Goal: Task Accomplishment & Management: Use online tool/utility

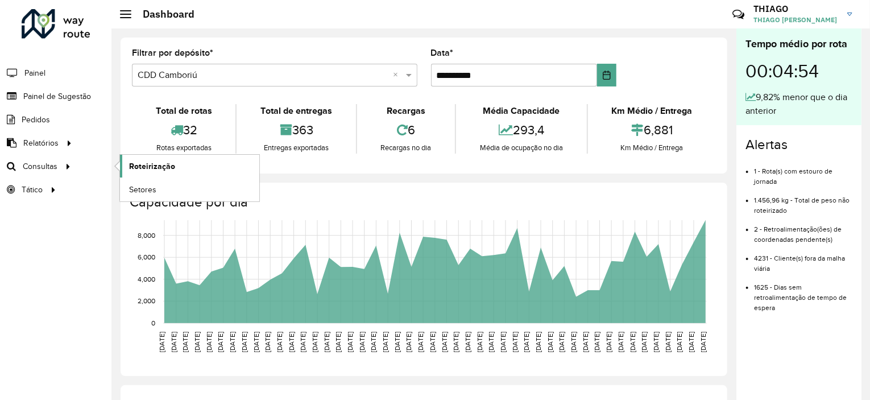
click at [140, 164] on span "Roteirização" at bounding box center [152, 166] width 46 height 12
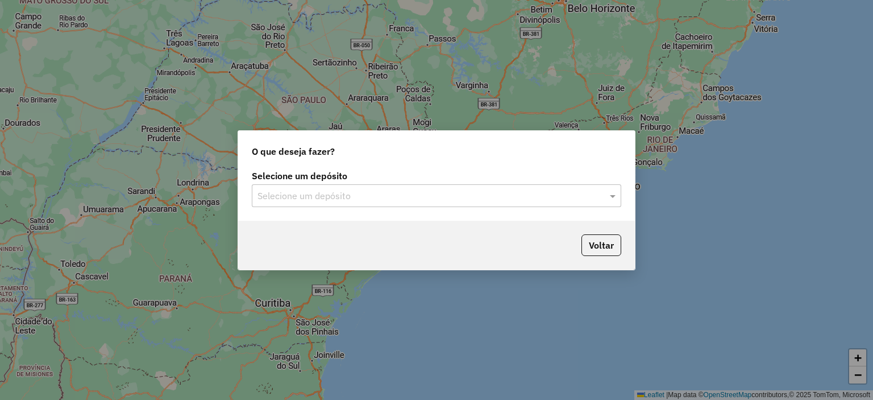
click at [407, 184] on div "Selecione um depósito" at bounding box center [437, 195] width 370 height 23
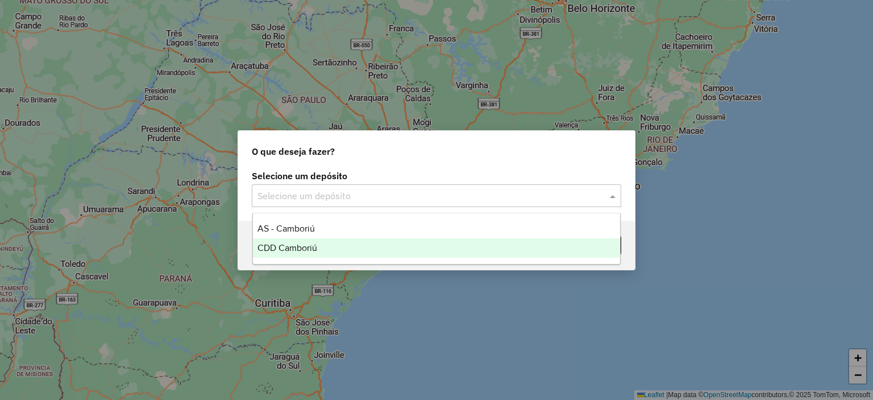
click at [284, 243] on span "CDD Camboriú" at bounding box center [288, 248] width 60 height 10
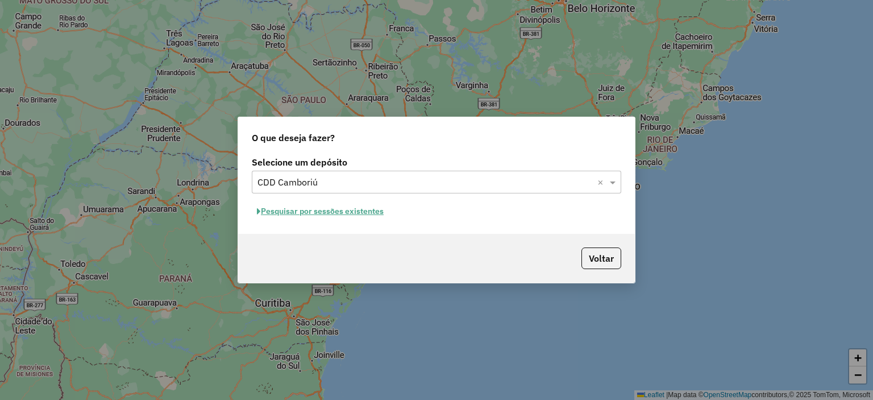
click at [298, 207] on button "Pesquisar por sessões existentes" at bounding box center [320, 211] width 137 height 18
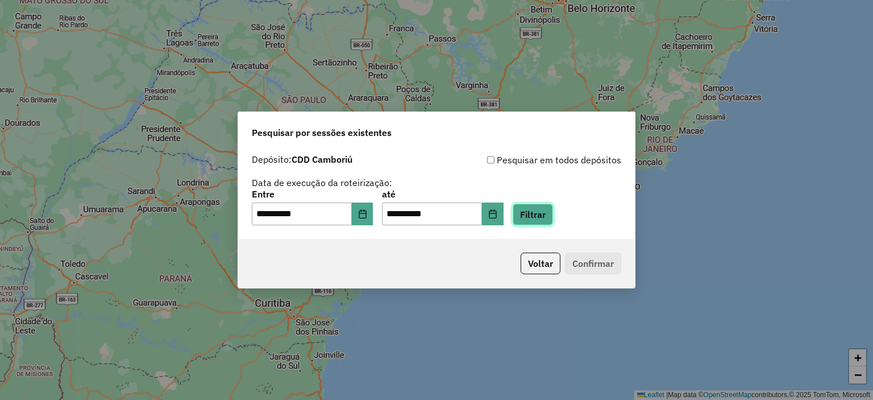
click at [550, 222] on button "Filtrar" at bounding box center [533, 215] width 40 height 22
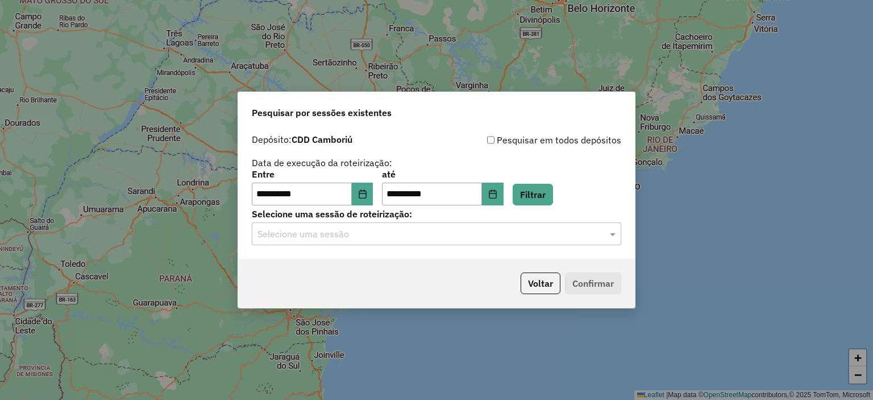
click at [323, 233] on input "text" at bounding box center [425, 234] width 335 height 14
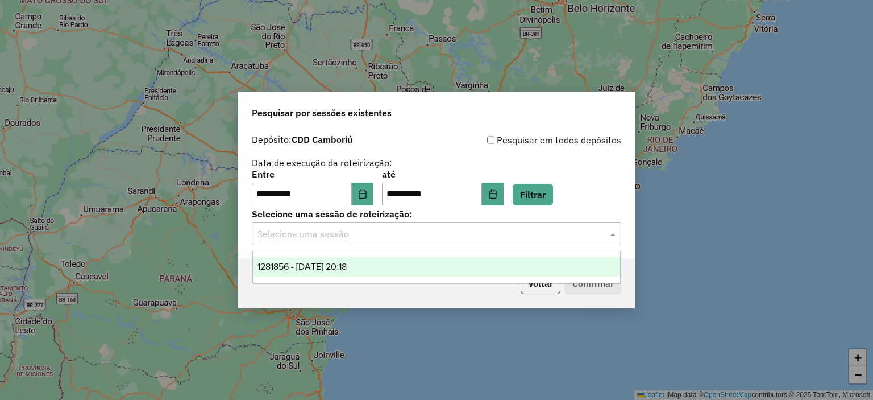
click at [309, 269] on span "1281856 - 24/09/2025 20:18" at bounding box center [302, 267] width 89 height 10
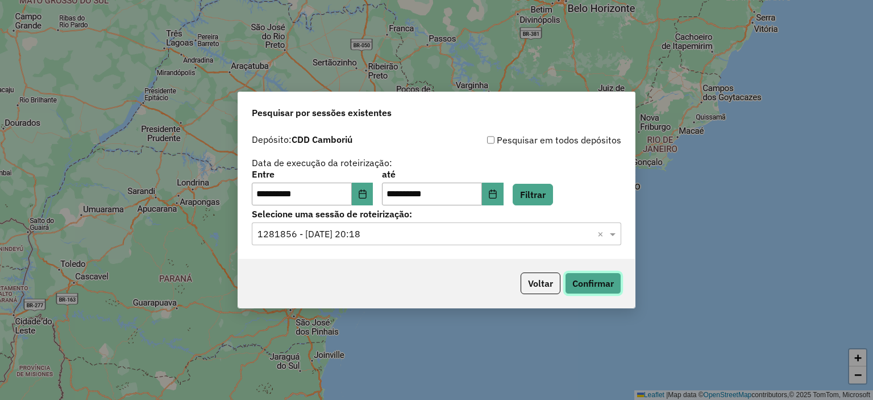
click at [593, 279] on button "Confirmar" at bounding box center [593, 283] width 56 height 22
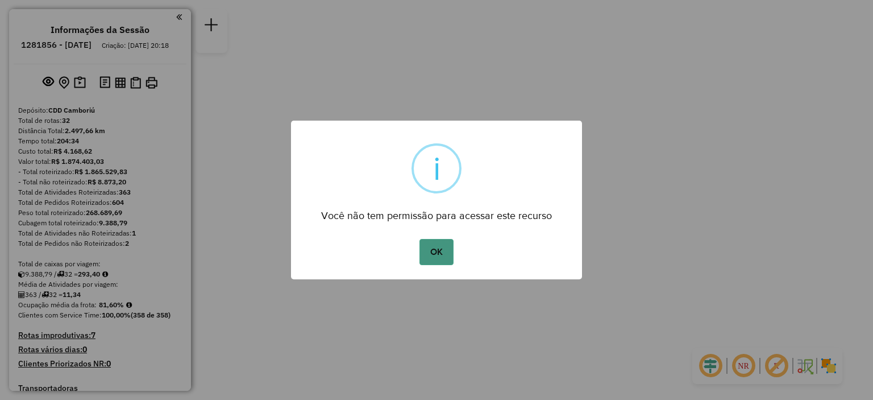
click at [435, 256] on button "OK" at bounding box center [437, 252] width 34 height 26
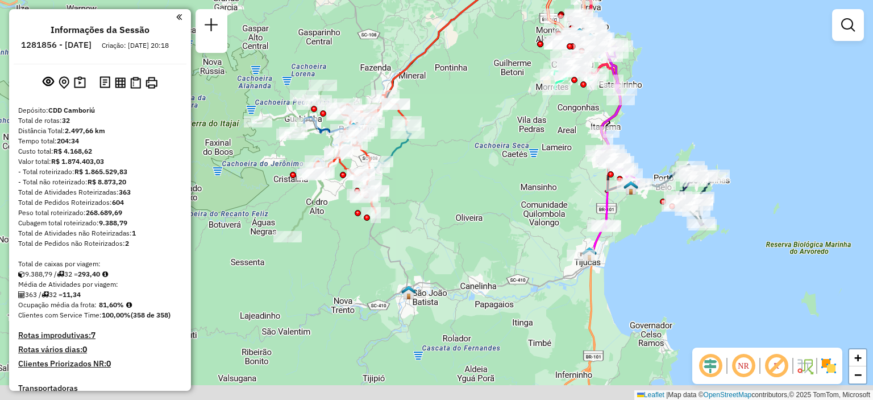
drag, startPoint x: 407, startPoint y: 283, endPoint x: 480, endPoint y: 156, distance: 146.0
click at [480, 156] on div "Janela de atendimento Grade de atendimento Capacidade Transportadoras Veículos …" at bounding box center [436, 200] width 873 height 400
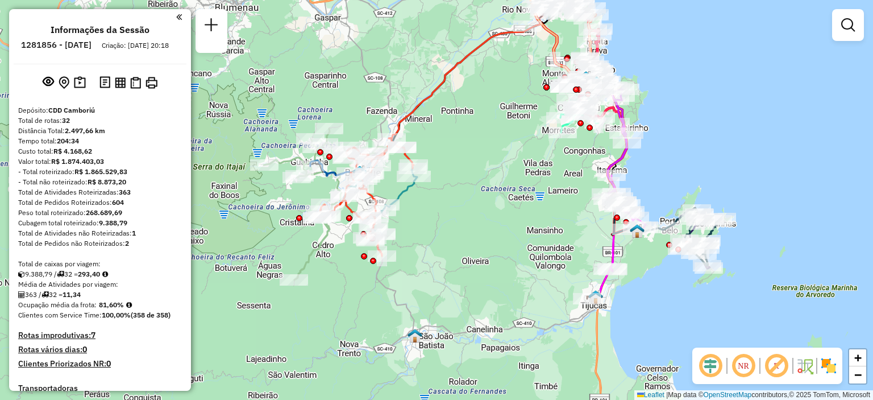
drag, startPoint x: 515, startPoint y: 146, endPoint x: 500, endPoint y: 198, distance: 54.9
click at [500, 198] on div "Janela de atendimento Grade de atendimento Capacidade Transportadoras Veículos …" at bounding box center [436, 200] width 873 height 400
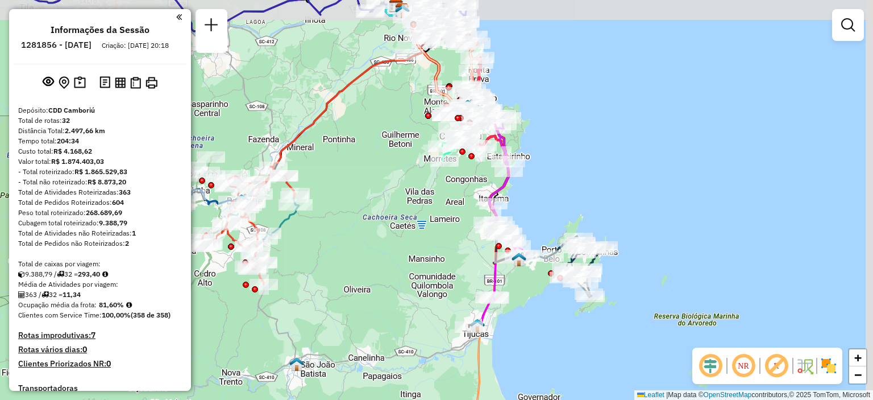
drag, startPoint x: 503, startPoint y: 245, endPoint x: 382, endPoint y: 276, distance: 124.9
click at [382, 276] on div "Janela de atendimento Grade de atendimento Capacidade Transportadoras Veículos …" at bounding box center [436, 200] width 873 height 400
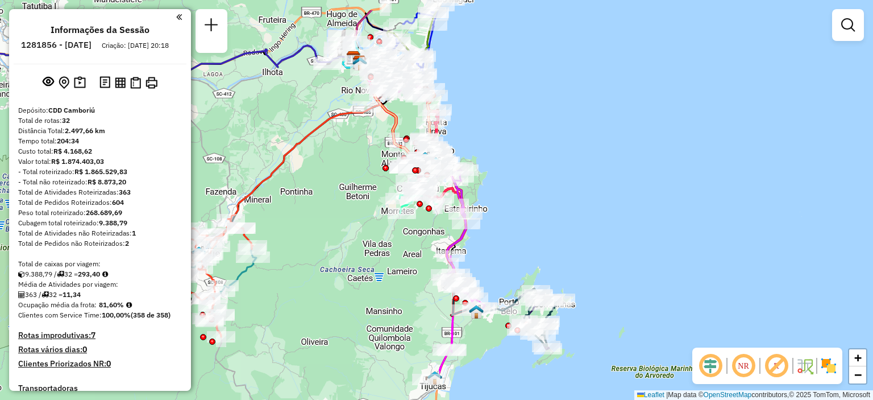
drag, startPoint x: 413, startPoint y: 188, endPoint x: 373, endPoint y: 240, distance: 65.7
click at [373, 240] on div "Janela de atendimento Grade de atendimento Capacidade Transportadoras Veículos …" at bounding box center [436, 200] width 873 height 400
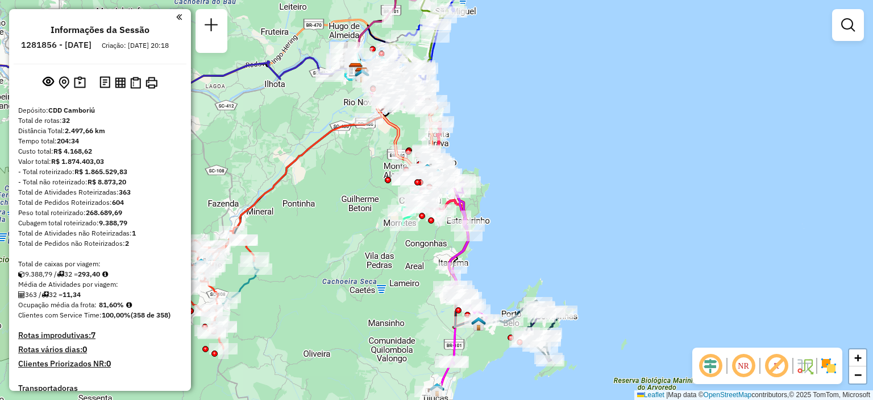
drag, startPoint x: 364, startPoint y: 157, endPoint x: 371, endPoint y: 195, distance: 38.7
click at [371, 195] on div "Janela de atendimento Grade de atendimento Capacidade Transportadoras Veículos …" at bounding box center [436, 200] width 873 height 400
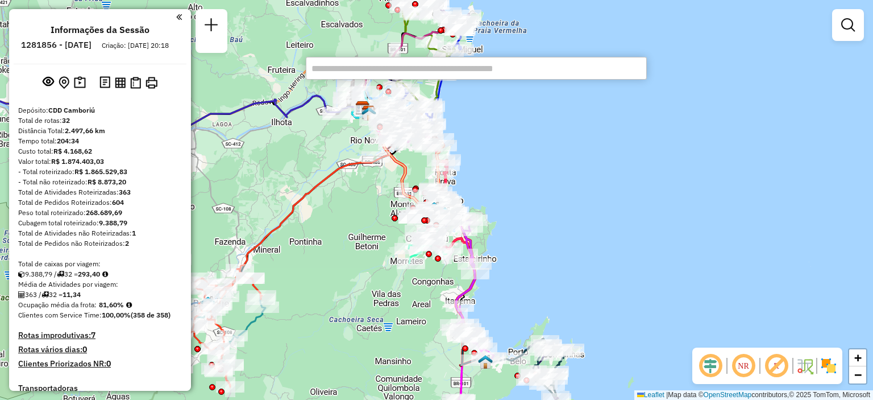
click at [567, 117] on div "Janela de atendimento Grade de atendimento Capacidade Transportadoras Veículos …" at bounding box center [436, 200] width 873 height 400
click at [734, 61] on div "Janela de atendimento Grade de atendimento Capacidade Transportadoras Veículos …" at bounding box center [436, 200] width 873 height 400
click at [732, 62] on div "Janela de atendimento Grade de atendimento Capacidade Transportadoras Veículos …" at bounding box center [436, 200] width 873 height 400
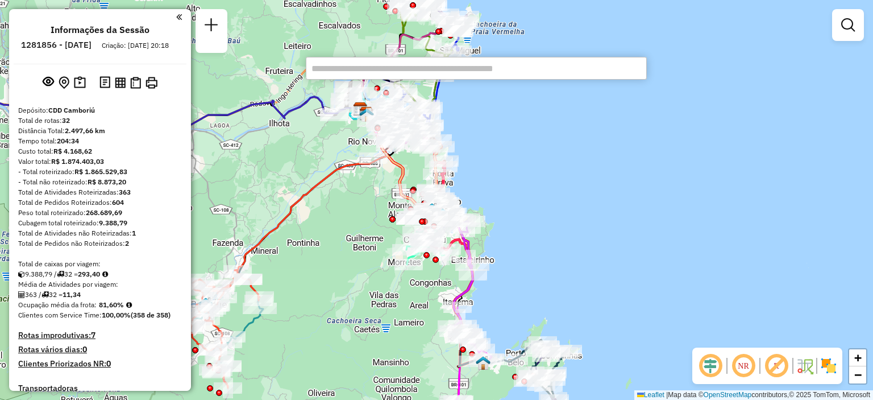
click at [730, 67] on div "Janela de atendimento Grade de atendimento Capacidade Transportadoras Veículos …" at bounding box center [436, 200] width 873 height 400
click at [150, 64] on div "Informações da Sessão 1281856 - [DATE] Criação: [DATE] 20:18" at bounding box center [100, 44] width 173 height 40
click at [840, 29] on link at bounding box center [848, 25] width 23 height 23
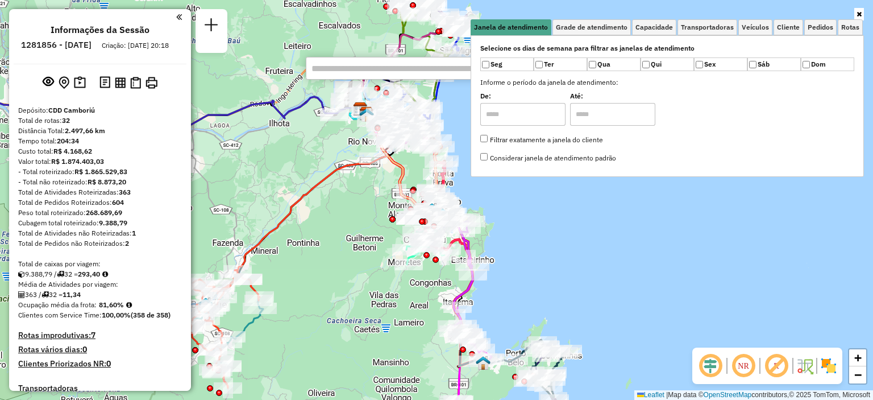
click at [855, 14] on link at bounding box center [859, 14] width 10 height 13
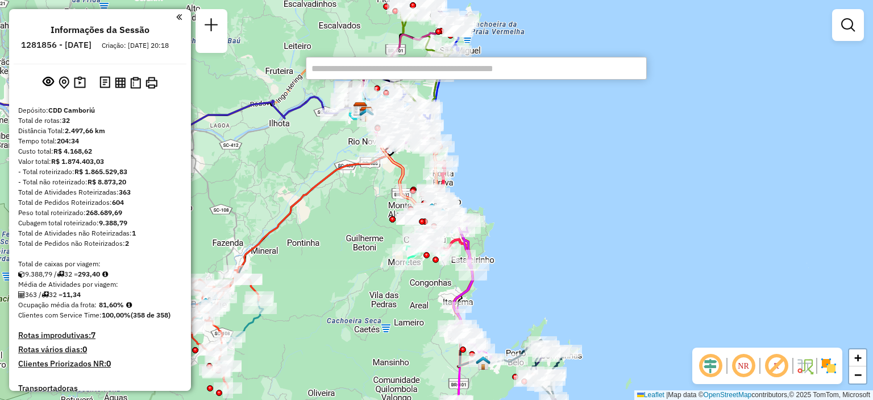
click at [762, 35] on div "Janela de atendimento Grade de atendimento Capacidade Transportadoras Veículos …" at bounding box center [436, 200] width 873 height 400
click at [678, 88] on div "Janela de atendimento Grade de atendimento Capacidade Transportadoras Veículos …" at bounding box center [436, 200] width 873 height 400
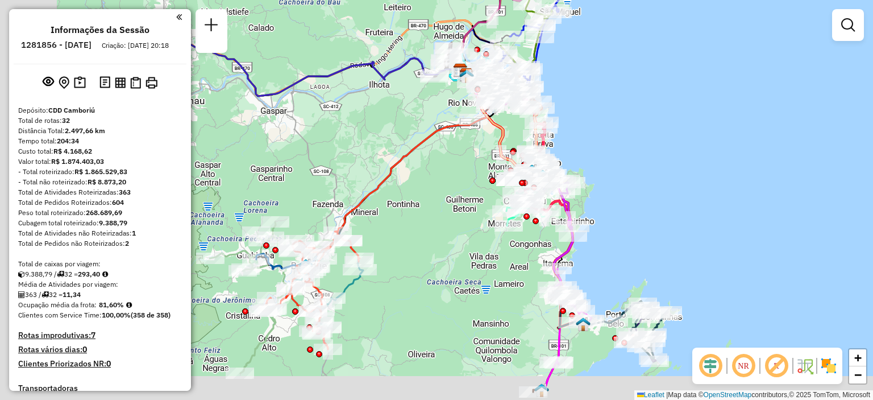
drag, startPoint x: 471, startPoint y: 93, endPoint x: 584, endPoint y: 47, distance: 122.5
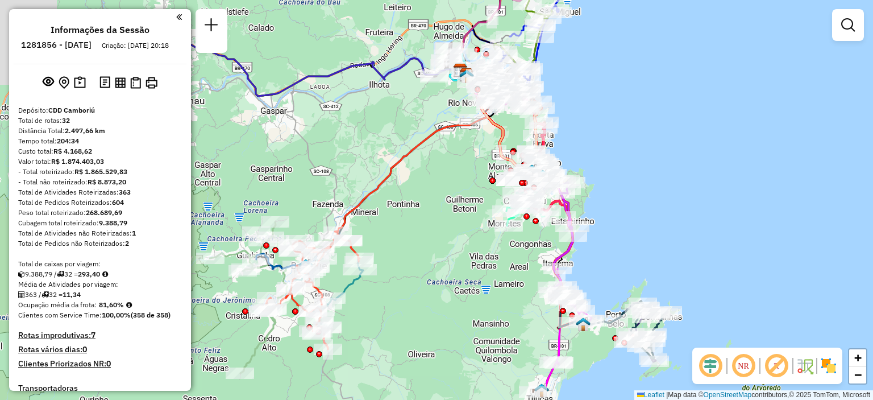
click at [584, 47] on div "Janela de atendimento Grade de atendimento Capacidade Transportadoras Veículos …" at bounding box center [436, 200] width 873 height 400
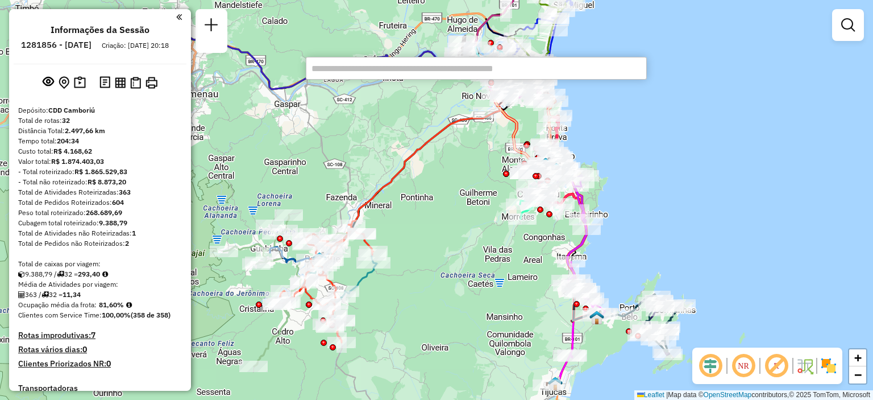
click at [644, 115] on div "Janela de atendimento Grade de atendimento Capacidade Transportadoras Veículos …" at bounding box center [436, 200] width 873 height 400
select select "**********"
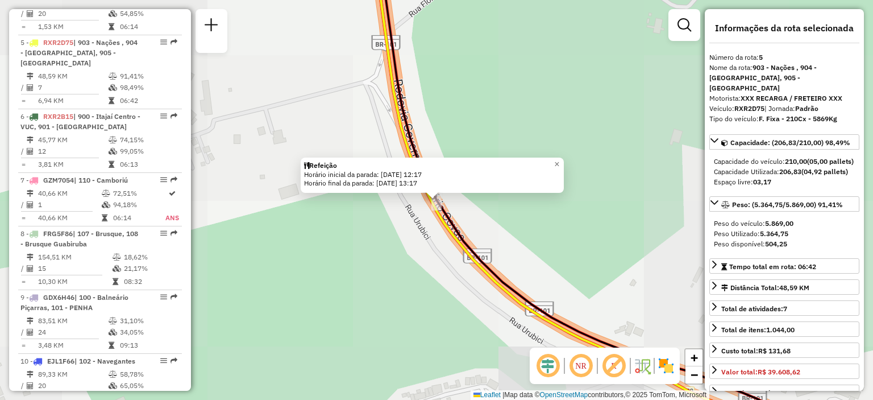
scroll to position [709, 0]
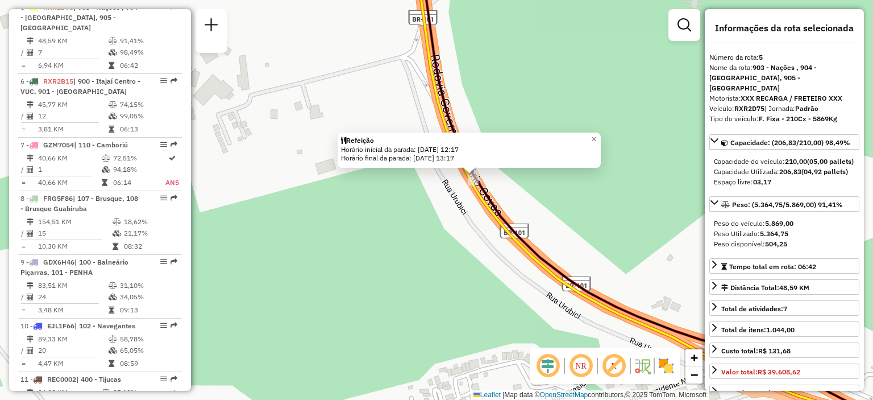
drag, startPoint x: 391, startPoint y: 200, endPoint x: 430, endPoint y: 175, distance: 46.4
click at [430, 175] on div "Refeição Horário inicial da parada: [DATE] 12:17 Horário final da parada: [DATE…" at bounding box center [436, 200] width 873 height 400
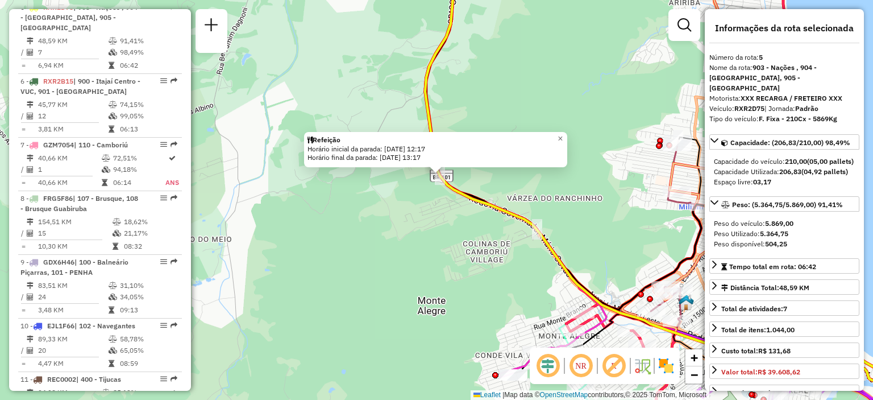
click at [549, 107] on div "Refeição Horário inicial da parada: [DATE] 12:17 Horário final da parada: [DATE…" at bounding box center [436, 200] width 873 height 400
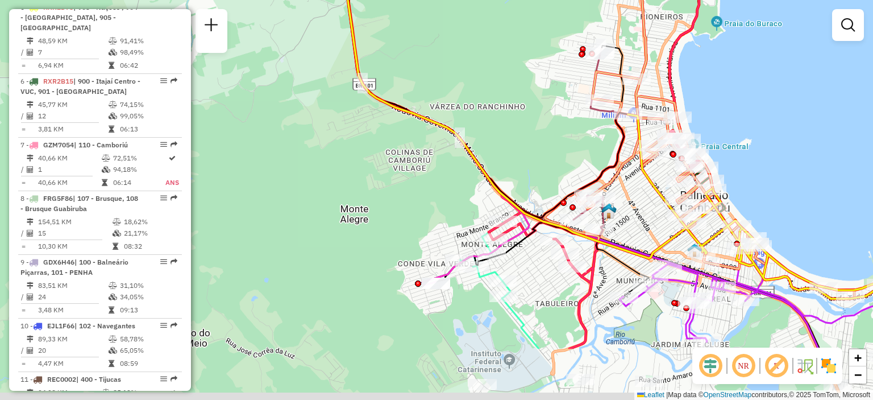
drag, startPoint x: 619, startPoint y: 273, endPoint x: 541, endPoint y: 181, distance: 120.2
click at [541, 181] on div "Janela de atendimento Grade de atendimento Capacidade Transportadoras Veículos …" at bounding box center [436, 200] width 873 height 400
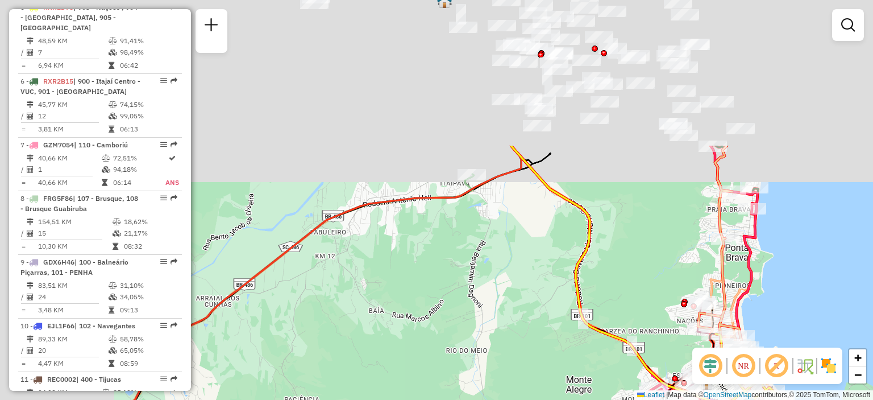
drag, startPoint x: 469, startPoint y: 104, endPoint x: 599, endPoint y: 290, distance: 227.4
click at [599, 290] on div "Janela de atendimento Grade de atendimento Capacidade Transportadoras Veículos …" at bounding box center [436, 200] width 873 height 400
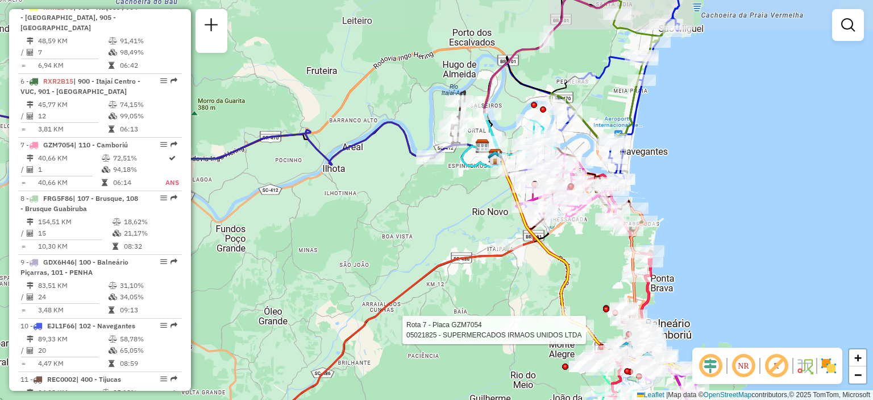
drag, startPoint x: 596, startPoint y: 260, endPoint x: 598, endPoint y: 297, distance: 37.6
click at [598, 297] on div "Rota 7 - Placa GZM7054 05021825 - SUPERMERCADOS IRMAOS UNIDOS LTDA Janela de at…" at bounding box center [436, 200] width 873 height 400
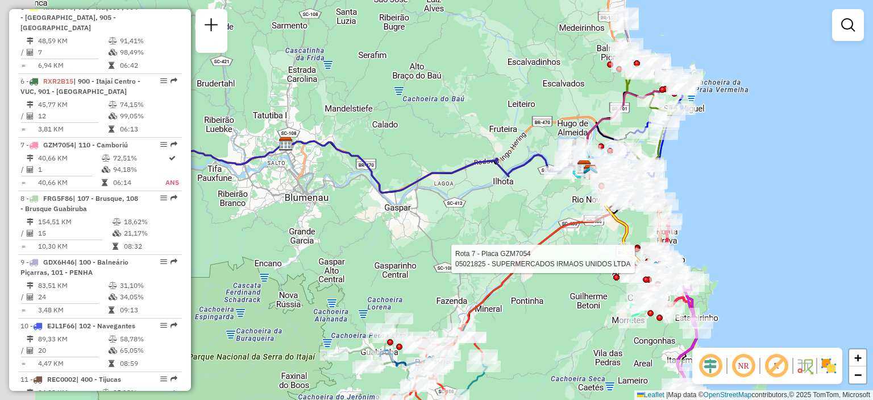
drag, startPoint x: 321, startPoint y: 222, endPoint x: 543, endPoint y: 236, distance: 223.3
click at [525, 231] on div "Rota 7 - Placa GZM7054 05021825 - SUPERMERCADOS IRMAOS UNIDOS LTDA Janela de at…" at bounding box center [436, 200] width 873 height 400
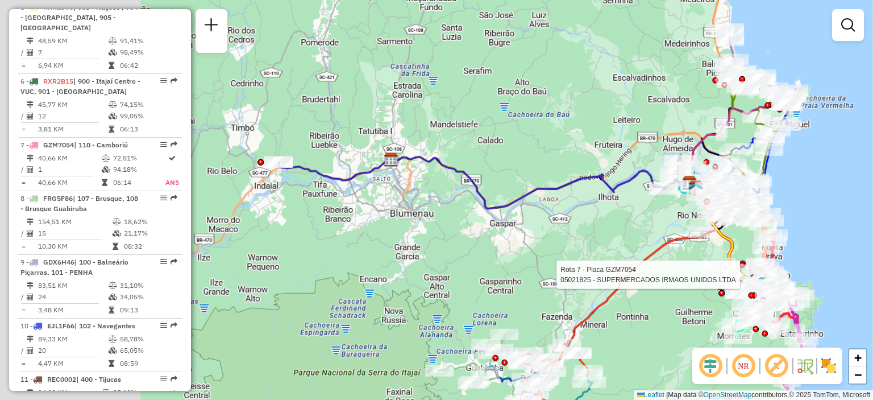
click at [549, 237] on div "Rota 7 - Placa GZM7054 05021825 - SUPERMERCADOS IRMAOS UNIDOS LTDA Janela de at…" at bounding box center [436, 200] width 873 height 400
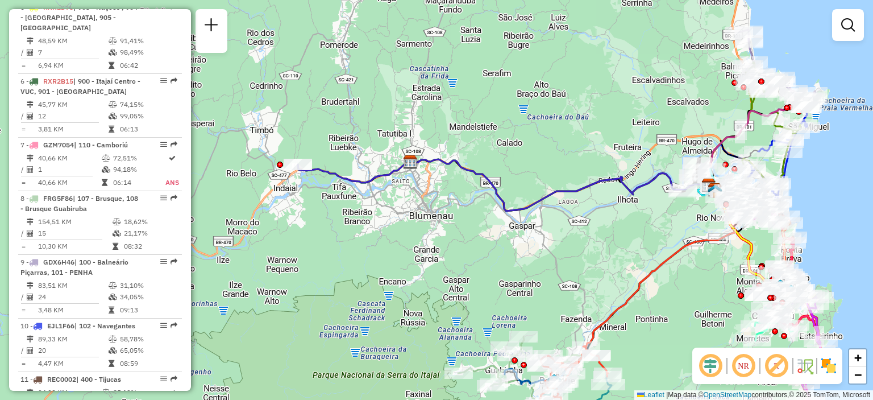
click at [549, 237] on div "Janela de atendimento Grade de atendimento Capacidade Transportadoras Veículos …" at bounding box center [436, 200] width 873 height 400
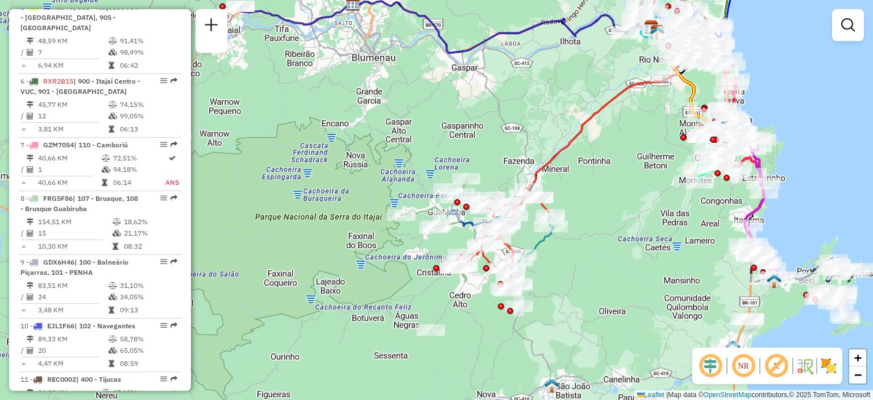
drag, startPoint x: 549, startPoint y: 237, endPoint x: 491, endPoint y: 79, distance: 168.1
click at [491, 79] on div "Janela de atendimento Grade de atendimento Capacidade Transportadoras Veículos …" at bounding box center [436, 200] width 873 height 400
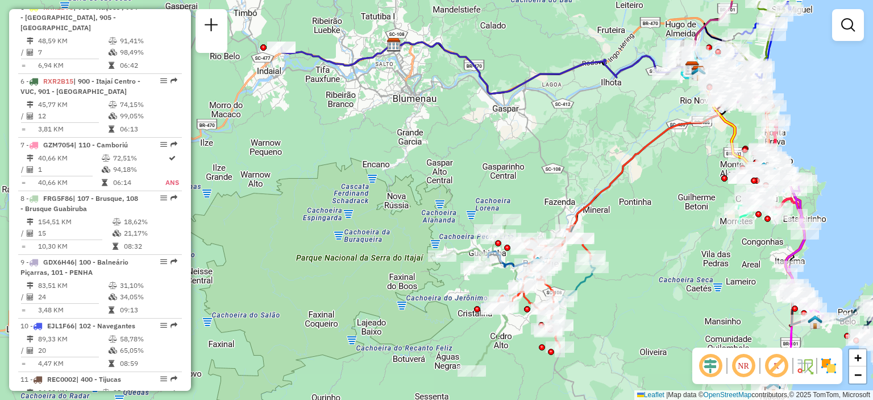
drag, startPoint x: 491, startPoint y: 79, endPoint x: 532, endPoint y: 120, distance: 57.9
click at [532, 120] on div "Janela de atendimento Grade de atendimento Capacidade Transportadoras Veículos …" at bounding box center [436, 200] width 873 height 400
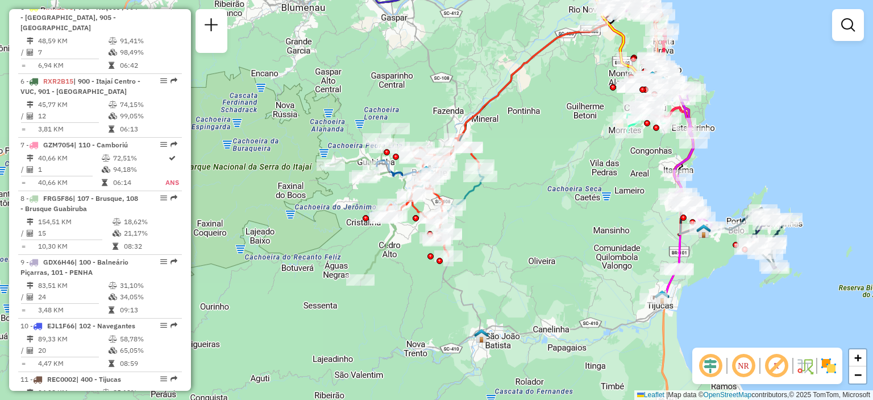
drag, startPoint x: 532, startPoint y: 167, endPoint x: 405, endPoint y: 65, distance: 162.6
click at [405, 65] on div "Janela de atendimento Grade de atendimento Capacidade Transportadoras Veículos …" at bounding box center [436, 200] width 873 height 400
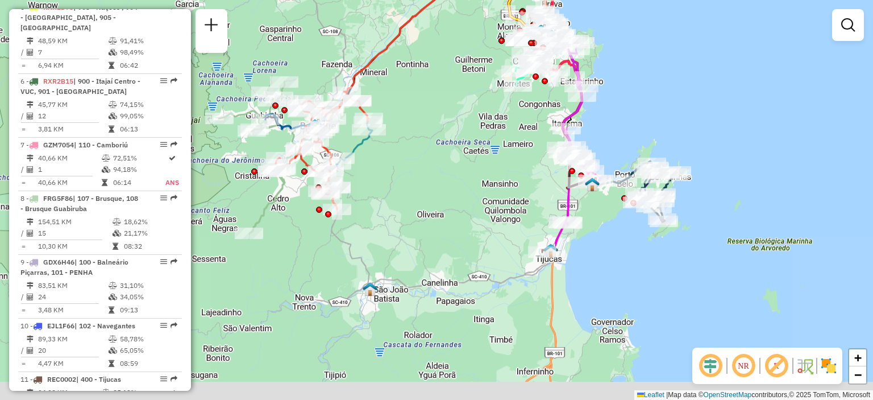
drag, startPoint x: 491, startPoint y: 245, endPoint x: 396, endPoint y: 209, distance: 102.2
click at [396, 209] on div "Janela de atendimento Grade de atendimento Capacidade Transportadoras Veículos …" at bounding box center [436, 200] width 873 height 400
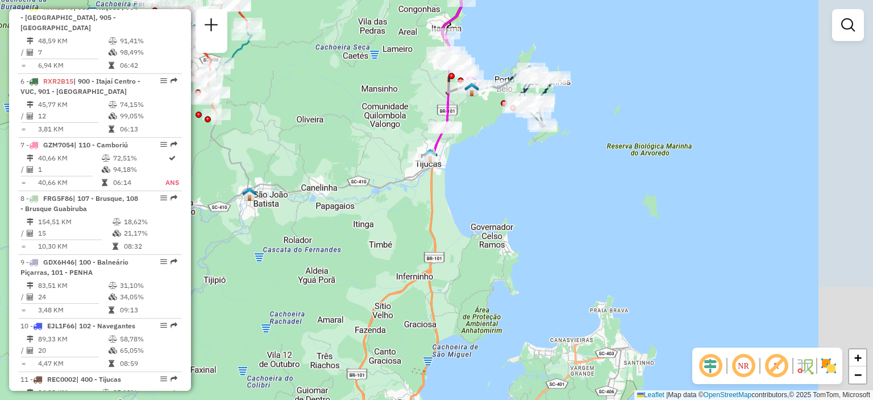
drag, startPoint x: 636, startPoint y: 346, endPoint x: 500, endPoint y: 245, distance: 169.0
click at [500, 245] on div "Janela de atendimento Grade de atendimento Capacidade Transportadoras Veículos …" at bounding box center [436, 200] width 873 height 400
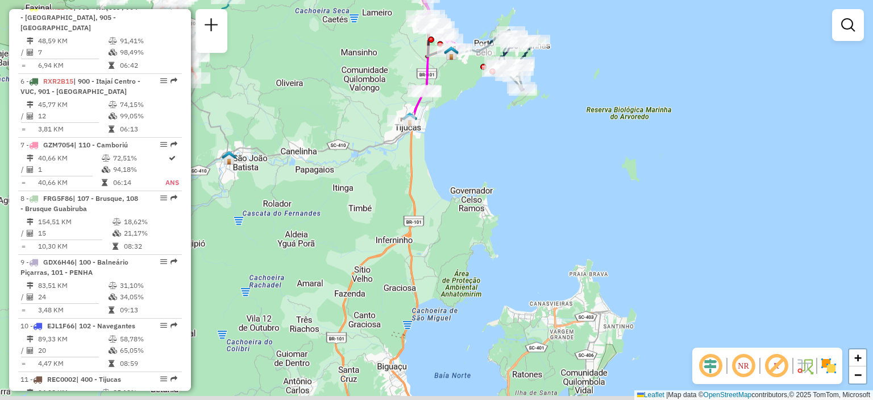
drag, startPoint x: 521, startPoint y: 309, endPoint x: 550, endPoint y: 195, distance: 118.0
click at [549, 202] on div "Janela de atendimento Grade de atendimento Capacidade Transportadoras Veículos …" at bounding box center [436, 200] width 873 height 400
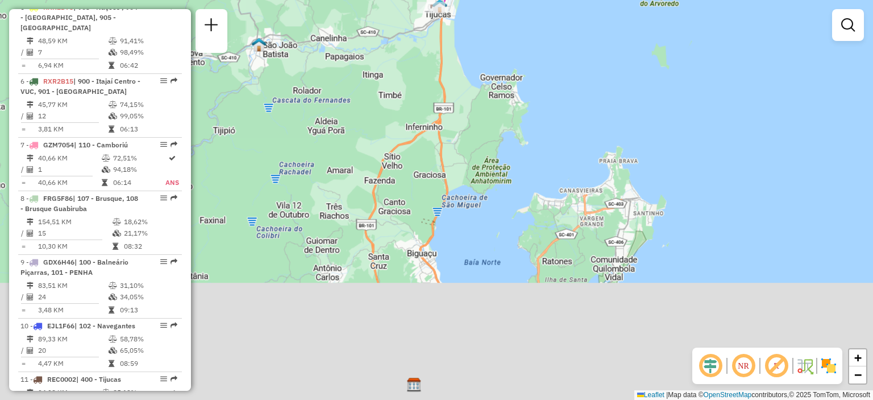
click at [546, 176] on div "Janela de atendimento Grade de atendimento Capacidade Transportadoras Veículos …" at bounding box center [436, 200] width 873 height 400
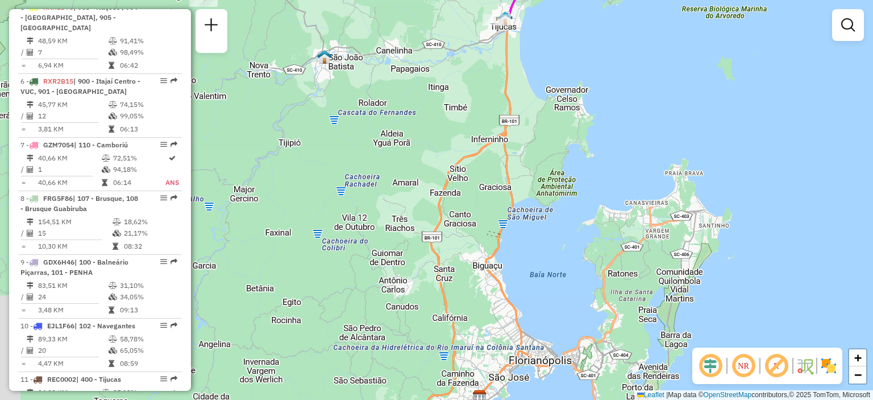
drag, startPoint x: 522, startPoint y: 345, endPoint x: 590, endPoint y: 370, distance: 72.7
click at [590, 370] on div "Janela de atendimento Grade de atendimento Capacidade Transportadoras Veículos …" at bounding box center [436, 200] width 873 height 400
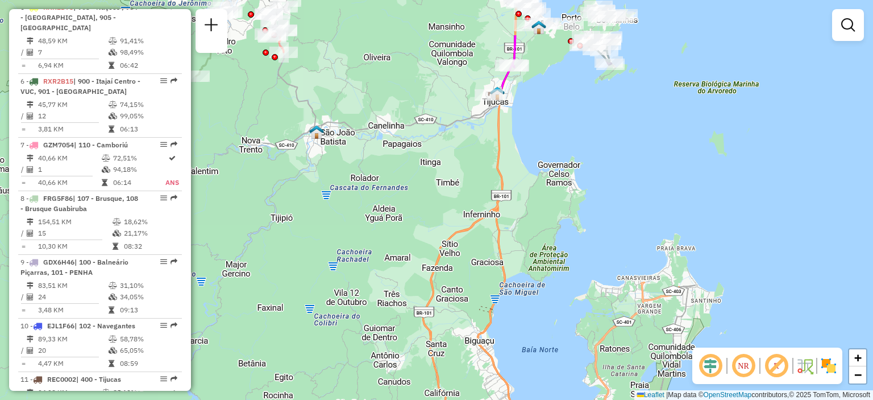
drag, startPoint x: 580, startPoint y: 254, endPoint x: 573, endPoint y: 311, distance: 57.3
click at [571, 329] on div "Janela de atendimento Grade de atendimento Capacidade Transportadoras Veículos …" at bounding box center [436, 200] width 873 height 400
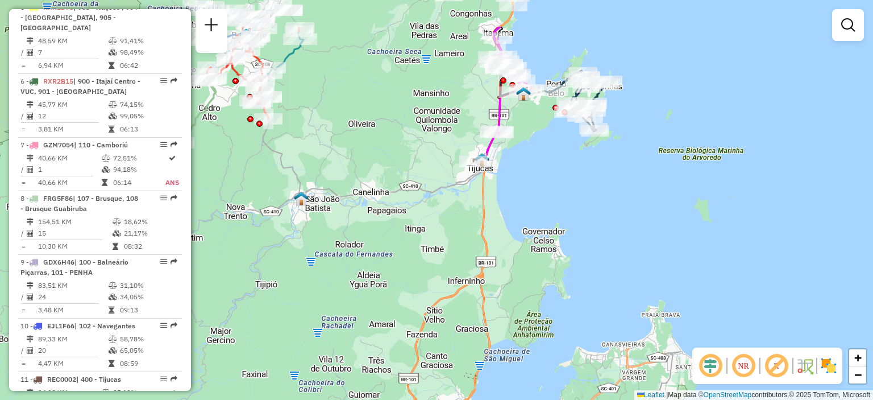
drag, startPoint x: 562, startPoint y: 280, endPoint x: 550, endPoint y: 325, distance: 46.5
click at [550, 325] on div "Janela de atendimento Grade de atendimento Capacidade Transportadoras Veículos …" at bounding box center [436, 200] width 873 height 400
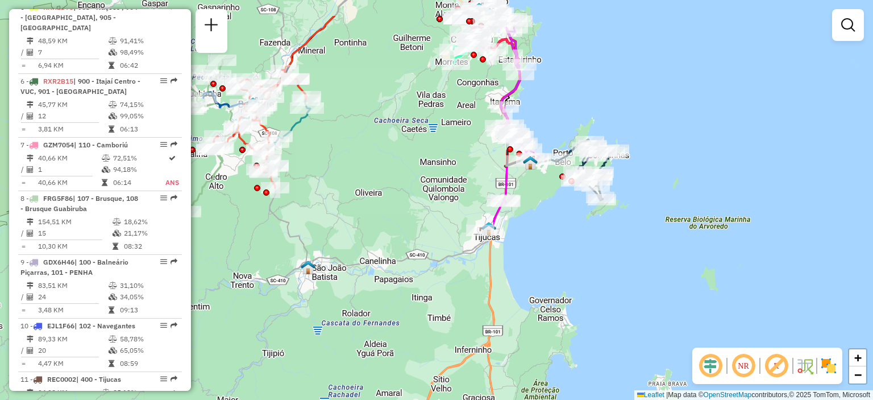
drag, startPoint x: 539, startPoint y: 235, endPoint x: 550, endPoint y: 295, distance: 61.3
click at [550, 295] on div "Janela de atendimento Grade de atendimento Capacidade Transportadoras Veículos …" at bounding box center [436, 200] width 873 height 400
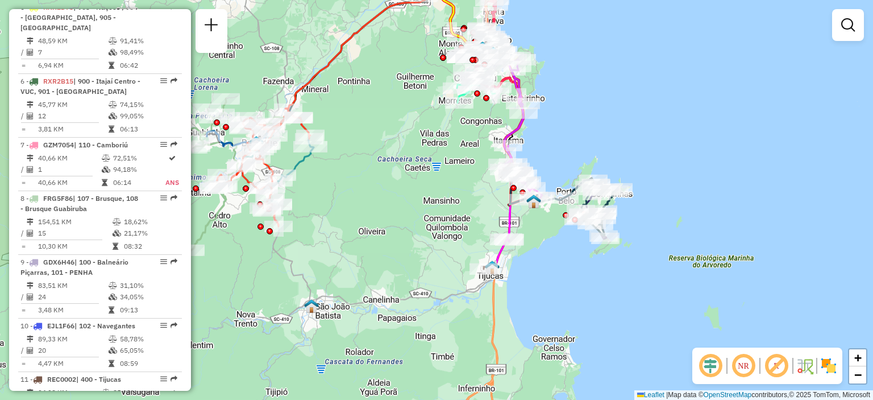
drag, startPoint x: 553, startPoint y: 284, endPoint x: 551, endPoint y: 301, distance: 16.5
click at [551, 301] on div "Janela de atendimento Grade de atendimento Capacidade Transportadoras Veículos …" at bounding box center [436, 200] width 873 height 400
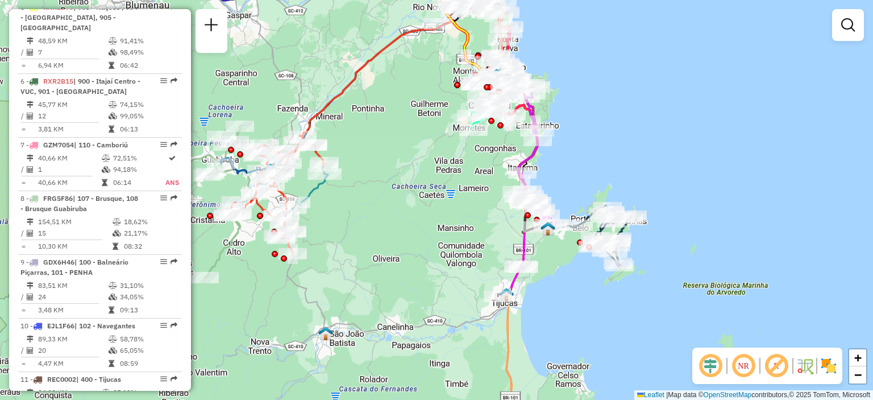
drag, startPoint x: 567, startPoint y: 301, endPoint x: 574, endPoint y: 311, distance: 12.3
click at [574, 311] on div "Janela de atendimento Grade de atendimento Capacidade Transportadoras Veículos …" at bounding box center [436, 200] width 873 height 400
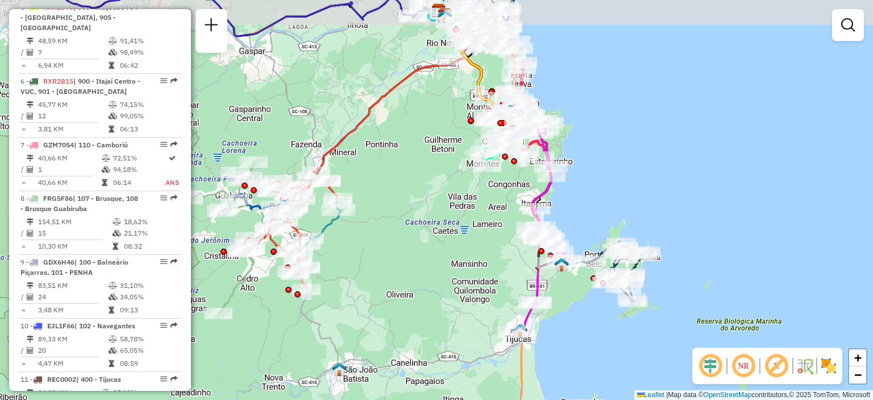
drag, startPoint x: 462, startPoint y: 194, endPoint x: 488, endPoint y: 275, distance: 84.9
click at [488, 275] on div "Janela de atendimento Grade de atendimento Capacidade Transportadoras Veículos …" at bounding box center [436, 200] width 873 height 400
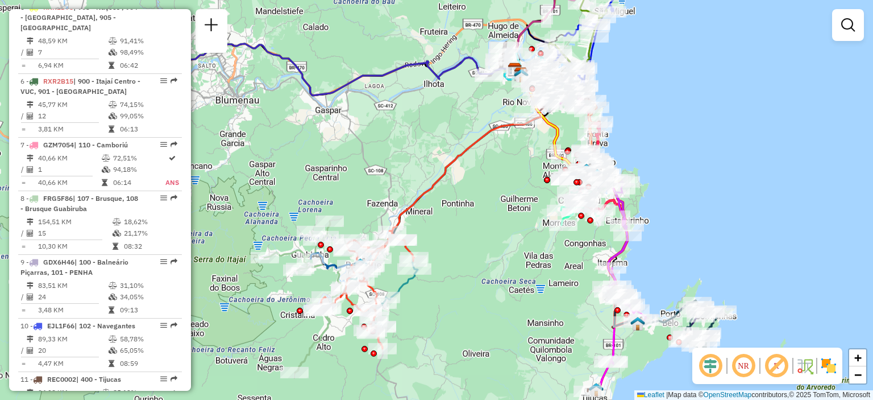
drag, startPoint x: 441, startPoint y: 215, endPoint x: 496, endPoint y: 216, distance: 54.6
click at [496, 216] on div "Janela de atendimento Grade de atendimento Capacidade Transportadoras Veículos …" at bounding box center [436, 200] width 873 height 400
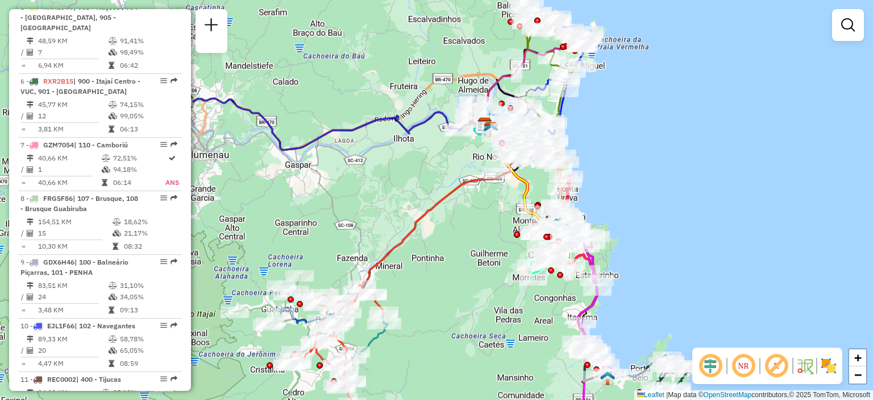
drag, startPoint x: 480, startPoint y: 212, endPoint x: 446, endPoint y: 259, distance: 58.2
click at [446, 259] on div "Janela de atendimento Grade de atendimento Capacidade Transportadoras Veículos …" at bounding box center [436, 200] width 873 height 400
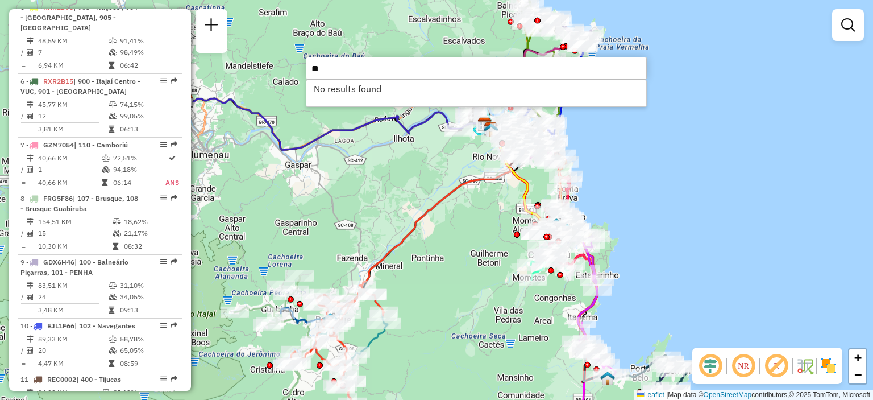
type input "*"
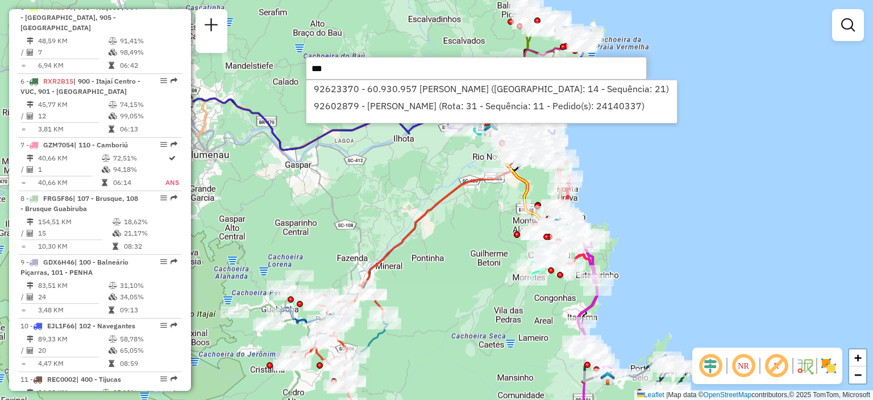
type input "***"
click at [412, 178] on div "Janela de atendimento Grade de atendimento Capacidade Transportadoras Veículos …" at bounding box center [436, 200] width 873 height 400
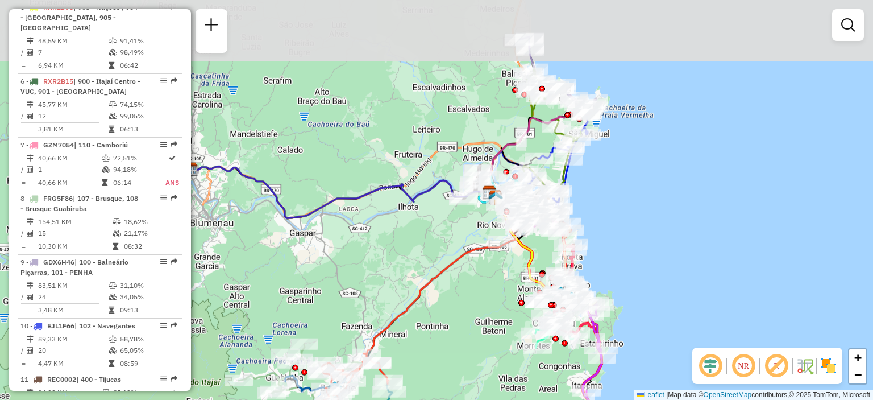
drag, startPoint x: 646, startPoint y: 124, endPoint x: 650, endPoint y: 195, distance: 70.6
click at [651, 193] on div "Janela de atendimento Grade de atendimento Capacidade Transportadoras Veículos …" at bounding box center [436, 200] width 873 height 400
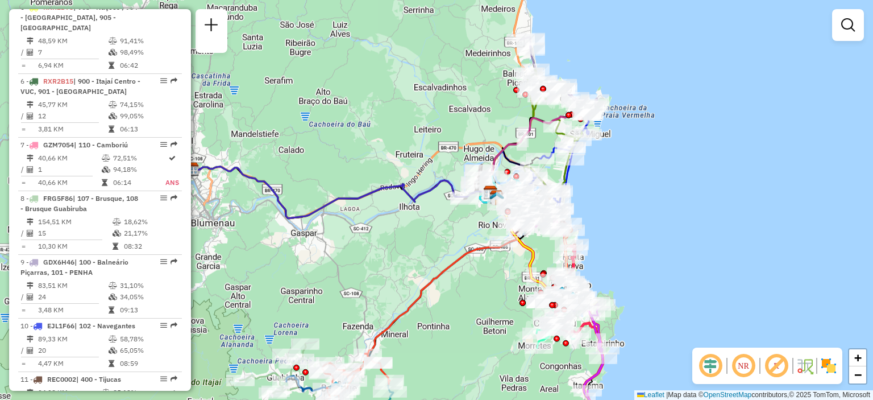
click at [648, 198] on div "Janela de atendimento Grade de atendimento Capacidade Transportadoras Veículos …" at bounding box center [436, 200] width 873 height 400
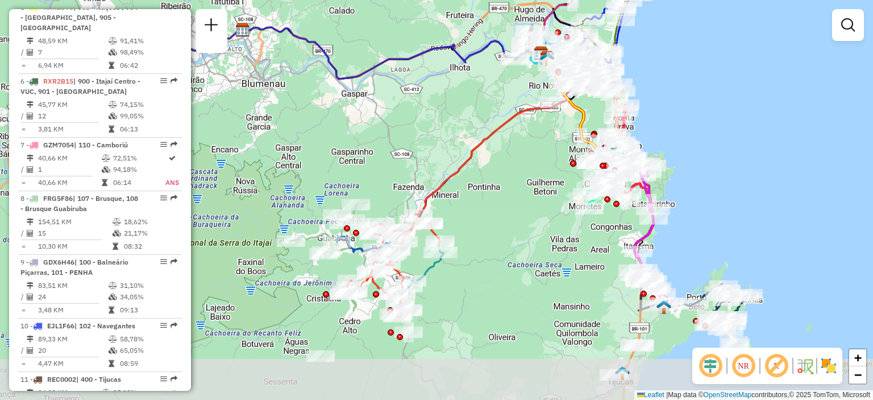
drag, startPoint x: 650, startPoint y: 259, endPoint x: 703, endPoint y: 120, distance: 148.2
click at [703, 120] on div "Janela de atendimento Grade de atendimento Capacidade Transportadoras Veículos …" at bounding box center [436, 200] width 873 height 400
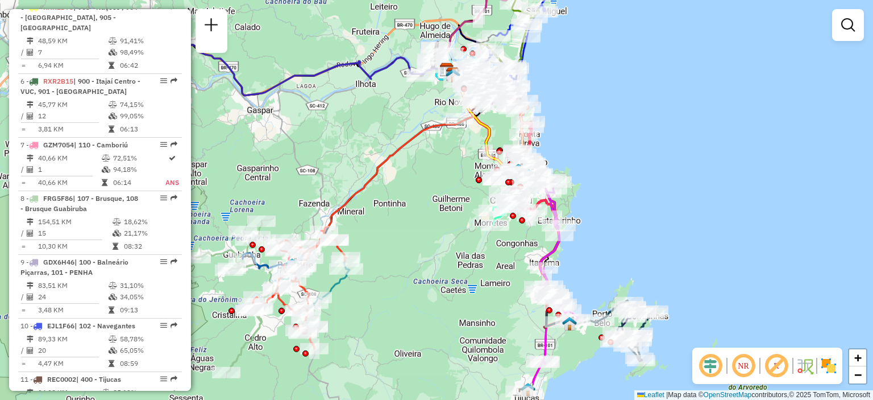
drag, startPoint x: 630, startPoint y: 210, endPoint x: 522, endPoint y: 230, distance: 109.9
click at [525, 236] on div "Janela de atendimento Grade de atendimento Capacidade Transportadoras Veículos …" at bounding box center [436, 200] width 873 height 400
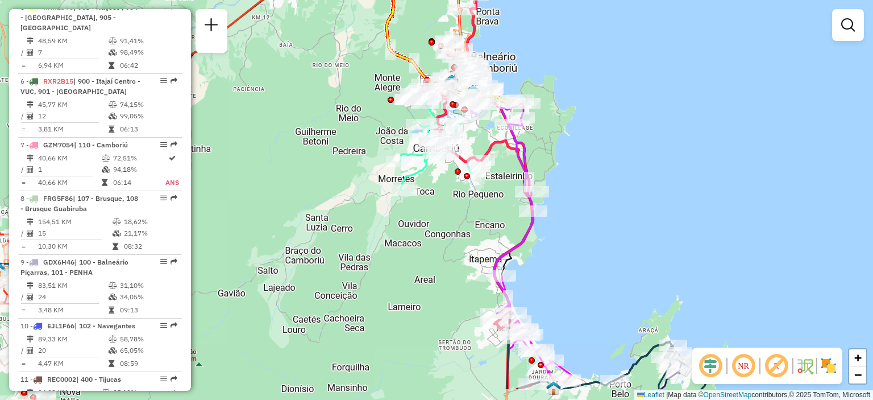
drag, startPoint x: 573, startPoint y: 102, endPoint x: 537, endPoint y: 31, distance: 79.3
click at [537, 31] on div "Janela de atendimento Grade de atendimento Capacidade Transportadoras Veículos …" at bounding box center [436, 200] width 873 height 400
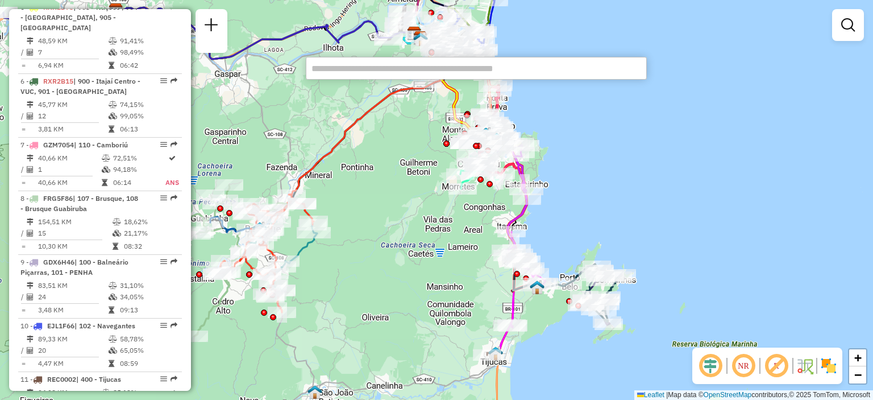
click at [700, 27] on div "Janela de atendimento Grade de atendimento Capacidade Transportadoras Veículos …" at bounding box center [436, 200] width 873 height 400
click at [689, 96] on div "Janela de atendimento Grade de atendimento Capacidade Transportadoras Veículos …" at bounding box center [436, 200] width 873 height 400
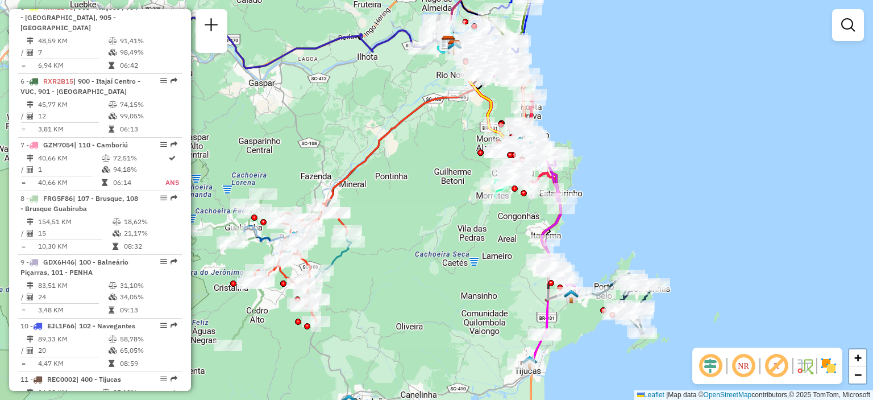
drag, startPoint x: 603, startPoint y: 102, endPoint x: 667, endPoint y: 112, distance: 65.0
click at [666, 113] on div "Janela de atendimento Grade de atendimento Capacidade Transportadoras Veículos …" at bounding box center [436, 200] width 873 height 400
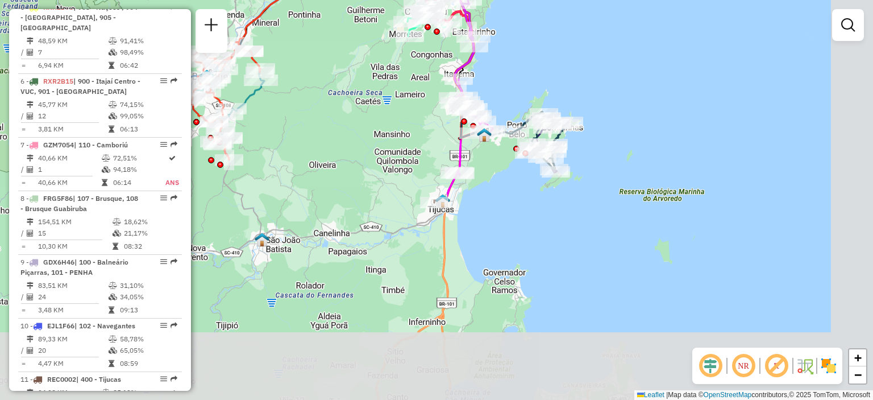
drag, startPoint x: 517, startPoint y: 304, endPoint x: 391, endPoint y: 140, distance: 206.4
click at [391, 140] on div "Janela de atendimento Grade de atendimento Capacidade Transportadoras Veículos …" at bounding box center [436, 200] width 873 height 400
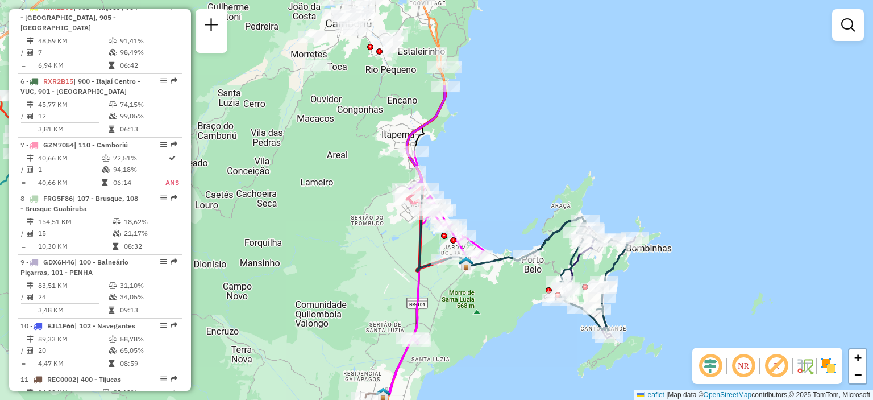
drag, startPoint x: 457, startPoint y: 73, endPoint x: 500, endPoint y: 197, distance: 131.8
click at [500, 197] on div "Janela de atendimento Grade de atendimento Capacidade Transportadoras Veículos …" at bounding box center [436, 200] width 873 height 400
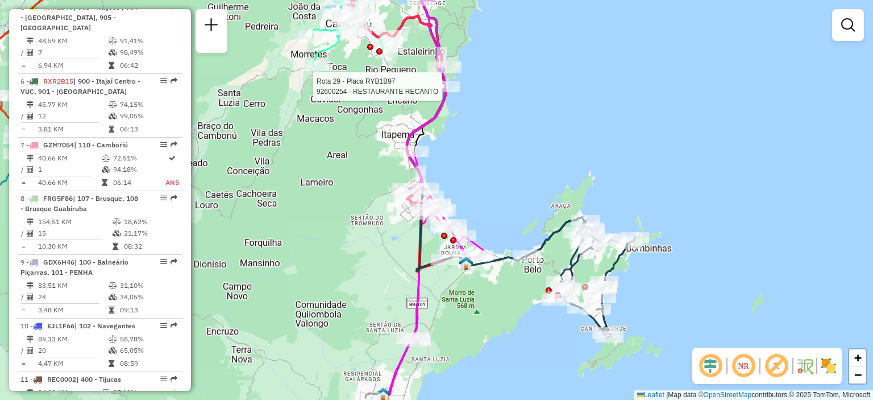
select select "**********"
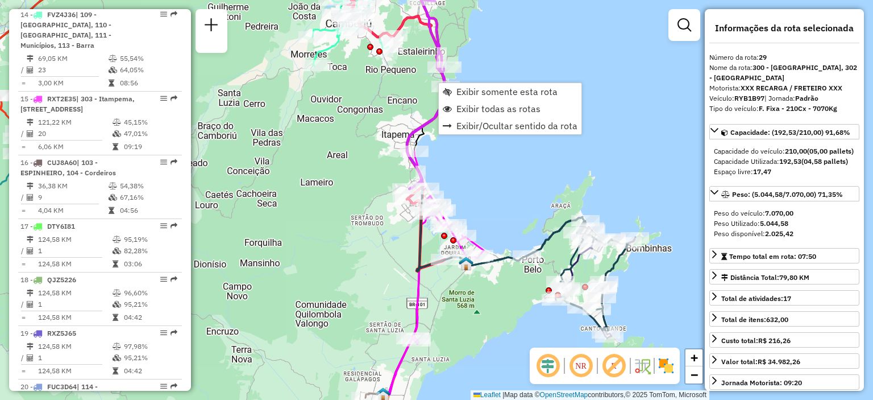
scroll to position [2297, 0]
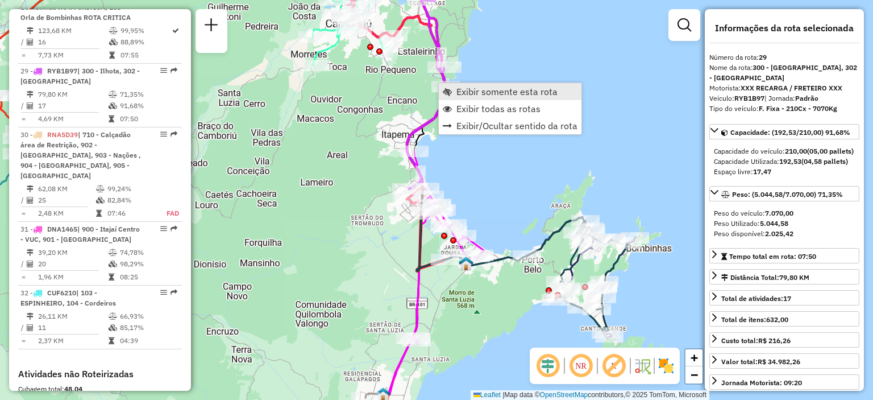
click at [500, 93] on span "Exibir somente esta rota" at bounding box center [506, 91] width 101 height 9
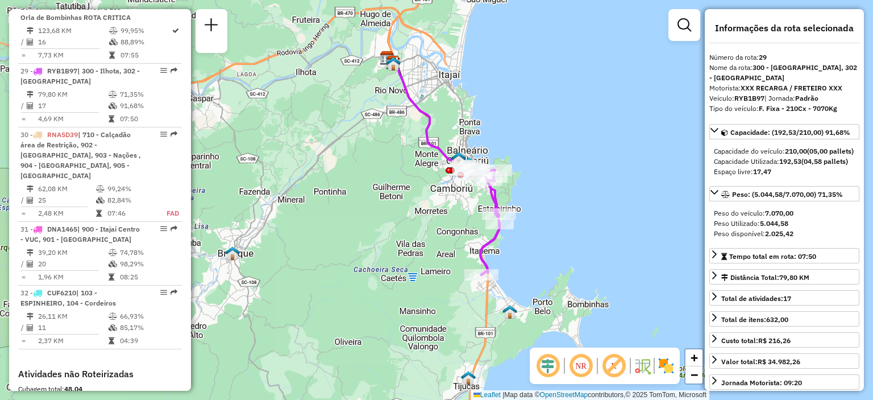
drag, startPoint x: 583, startPoint y: 211, endPoint x: 571, endPoint y: 206, distance: 12.8
click at [578, 197] on div "Janela de atendimento Grade de atendimento Capacidade Transportadoras Veículos …" at bounding box center [436, 200] width 873 height 400
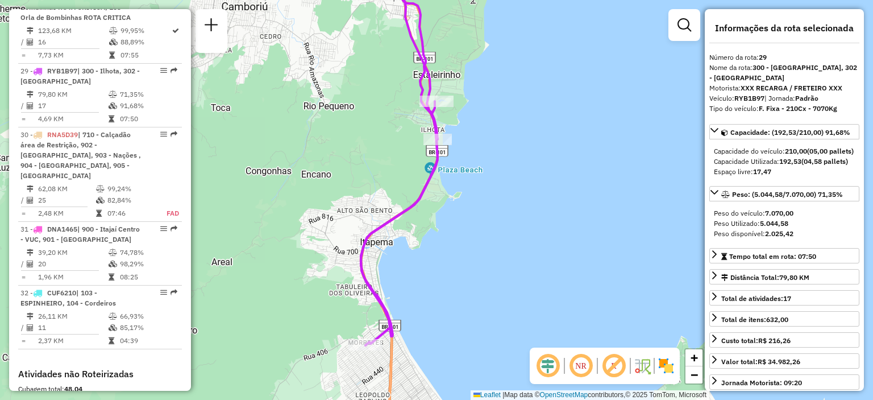
drag, startPoint x: 548, startPoint y: 225, endPoint x: 637, endPoint y: 120, distance: 137.6
click at [633, 122] on div "Janela de atendimento Grade de atendimento Capacidade Transportadoras Veículos …" at bounding box center [436, 200] width 873 height 400
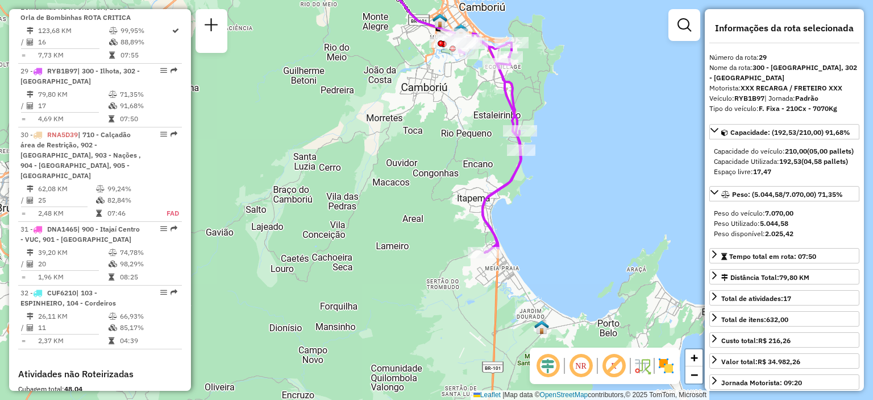
drag, startPoint x: 555, startPoint y: 227, endPoint x: 532, endPoint y: 263, distance: 42.9
click at [532, 263] on div "Janela de atendimento Grade de atendimento Capacidade Transportadoras Veículos …" at bounding box center [436, 200] width 873 height 400
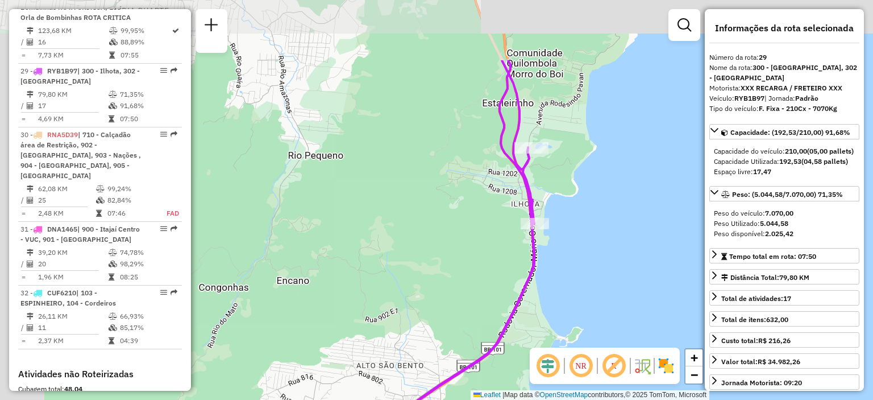
drag, startPoint x: 518, startPoint y: 140, endPoint x: 582, endPoint y: 230, distance: 109.6
click at [582, 230] on div "Janela de atendimento Grade de atendimento Capacidade Transportadoras Veículos …" at bounding box center [436, 200] width 873 height 400
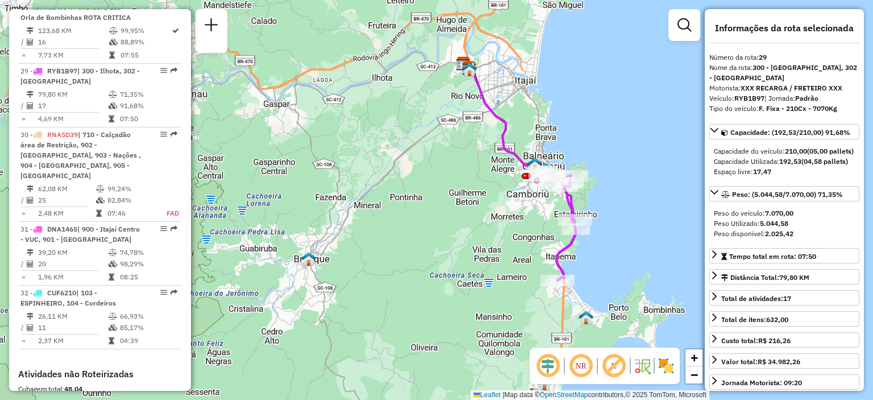
drag, startPoint x: 622, startPoint y: 245, endPoint x: 589, endPoint y: 152, distance: 98.4
click at [589, 152] on div "Janela de atendimento Grade de atendimento Capacidade Transportadoras Veículos …" at bounding box center [436, 200] width 873 height 400
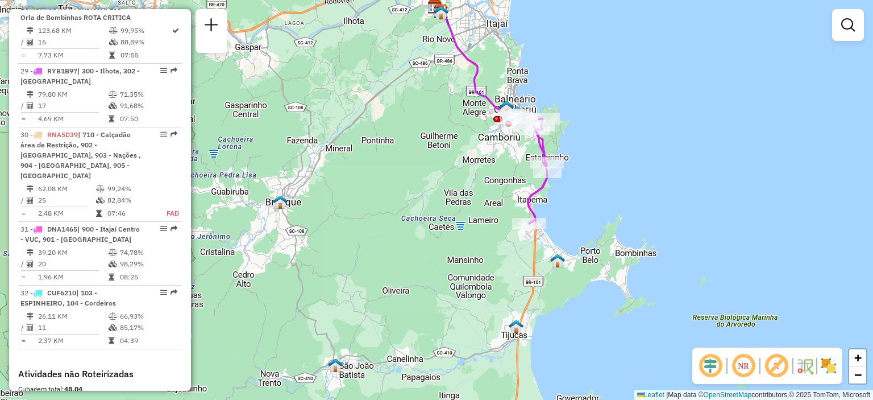
drag, startPoint x: 619, startPoint y: 222, endPoint x: 590, endPoint y: 165, distance: 63.6
click at [590, 165] on div "Janela de atendimento Grade de atendimento Capacidade Transportadoras Veículos …" at bounding box center [436, 200] width 873 height 400
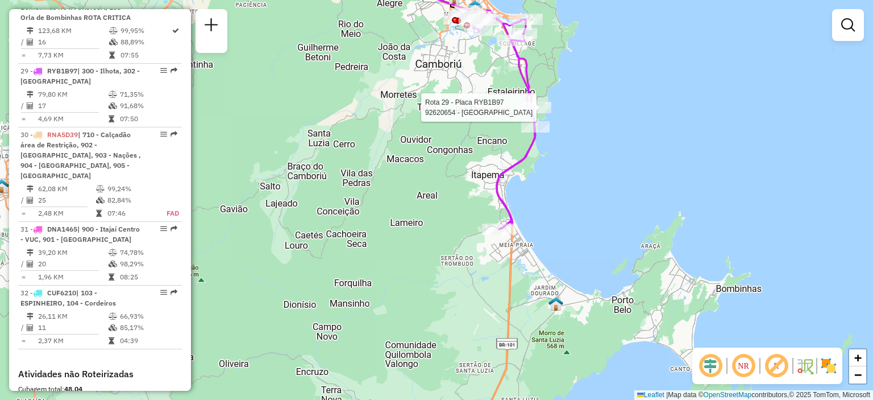
select select "**********"
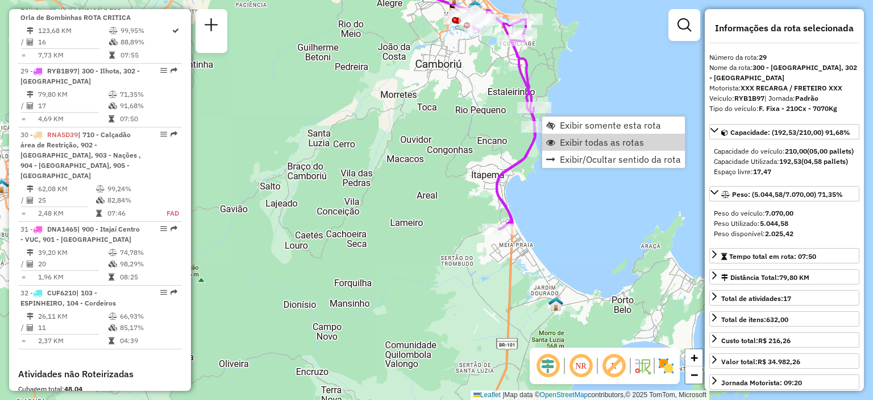
drag, startPoint x: 566, startPoint y: 139, endPoint x: 684, endPoint y: 0, distance: 182.7
click at [566, 139] on span "Exibir todas as rotas" at bounding box center [602, 142] width 84 height 9
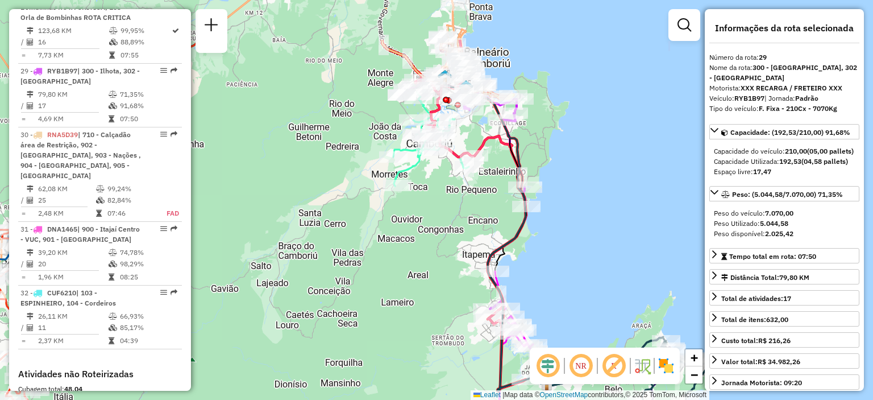
drag, startPoint x: 641, startPoint y: 118, endPoint x: 633, endPoint y: 200, distance: 82.3
click at [633, 200] on div "Janela de atendimento Grade de atendimento Capacidade Transportadoras Veículos …" at bounding box center [436, 200] width 873 height 400
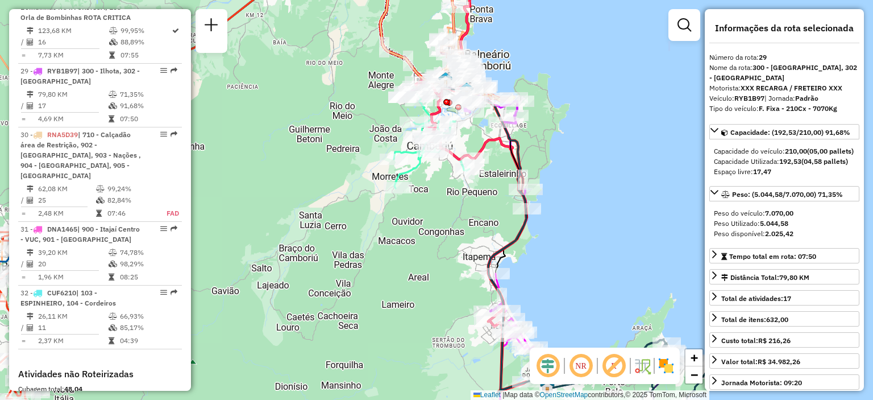
drag, startPoint x: 431, startPoint y: 270, endPoint x: 340, endPoint y: 109, distance: 185.3
click at [341, 111] on div "Janela de atendimento Grade de atendimento Capacidade Transportadoras Veículos …" at bounding box center [436, 200] width 873 height 400
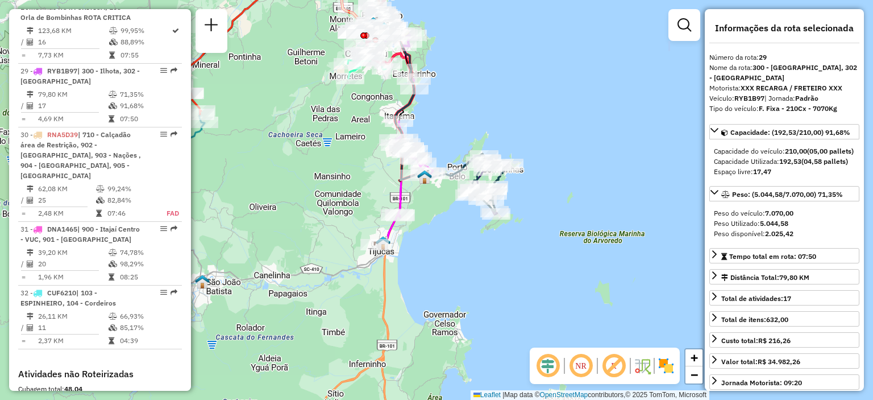
drag, startPoint x: 450, startPoint y: 271, endPoint x: 449, endPoint y: 264, distance: 6.4
click at [449, 264] on div "Janela de atendimento Grade de atendimento Capacidade Transportadoras Veículos …" at bounding box center [436, 200] width 873 height 400
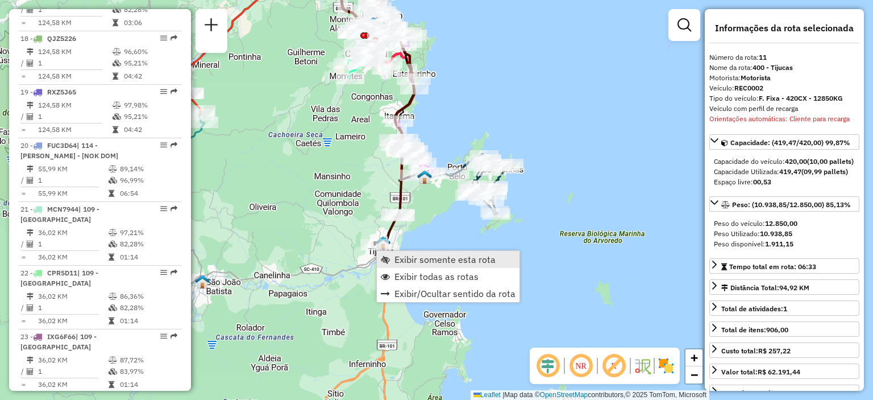
scroll to position [1081, 0]
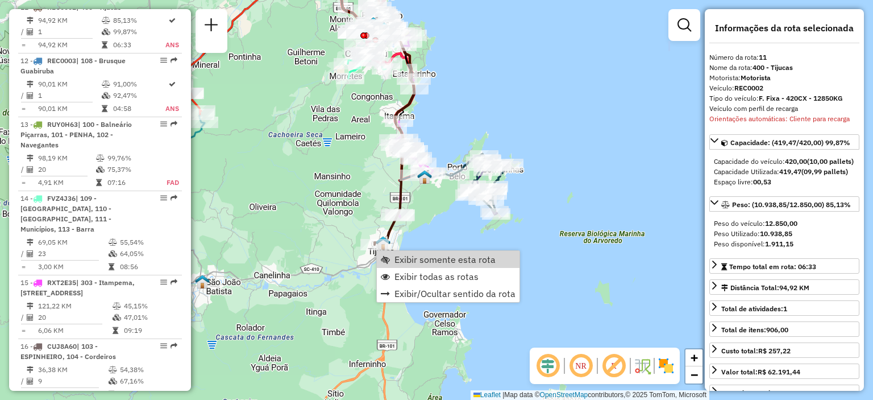
click at [412, 237] on div "Janela de atendimento Grade de atendimento Capacidade Transportadoras Veículos …" at bounding box center [436, 200] width 873 height 400
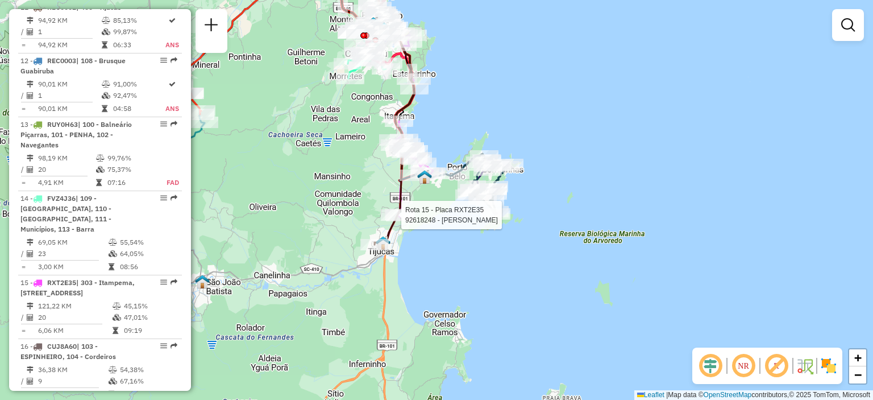
select select "**********"
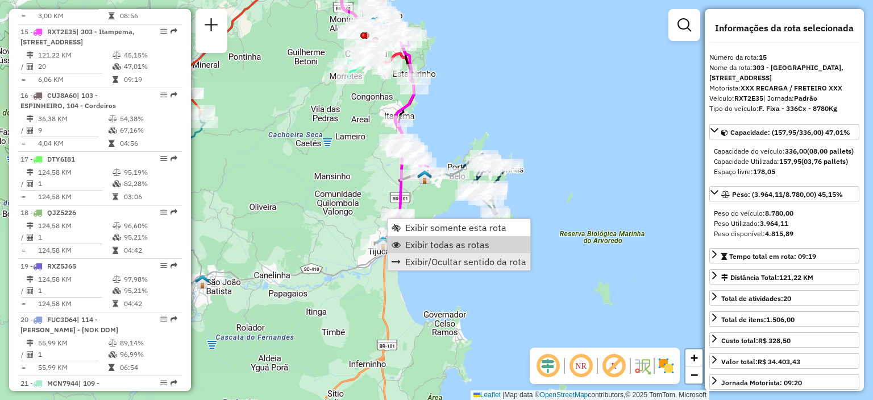
scroll to position [1346, 0]
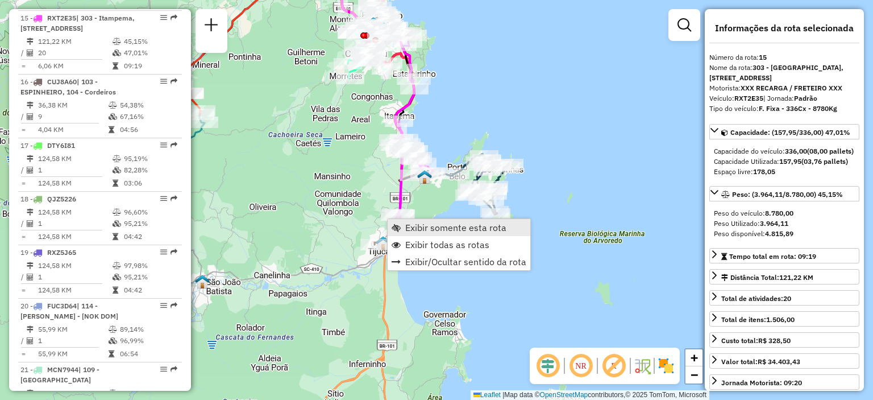
click at [448, 229] on span "Exibir somente esta rota" at bounding box center [455, 227] width 101 height 9
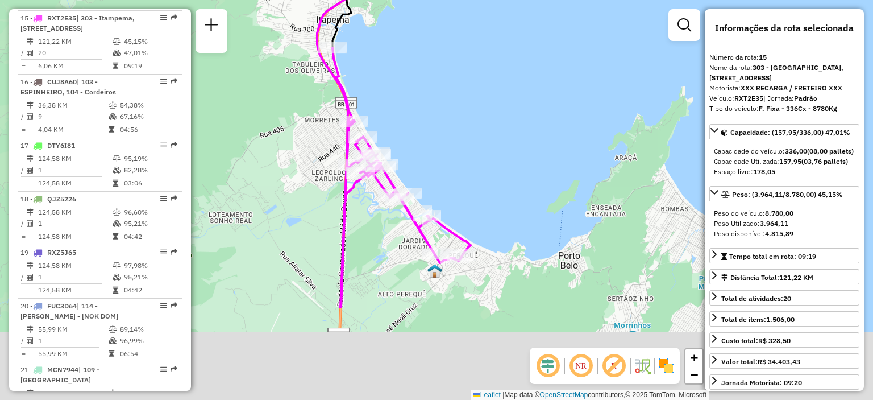
drag, startPoint x: 508, startPoint y: 257, endPoint x: 518, endPoint y: 118, distance: 139.7
click at [517, 118] on div "Janela de atendimento Grade de atendimento Capacidade Transportadoras Veículos …" at bounding box center [436, 200] width 873 height 400
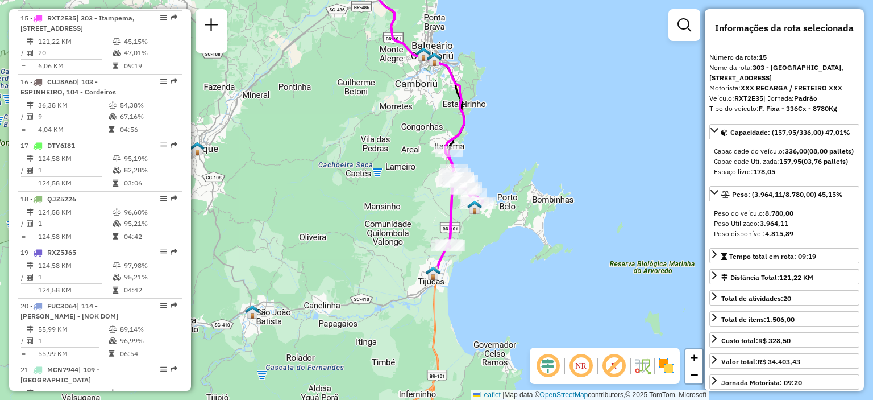
drag, startPoint x: 528, startPoint y: 155, endPoint x: 528, endPoint y: 143, distance: 12.5
click at [530, 143] on div "Janela de atendimento Grade de atendimento Capacidade Transportadoras Veículos …" at bounding box center [436, 200] width 873 height 400
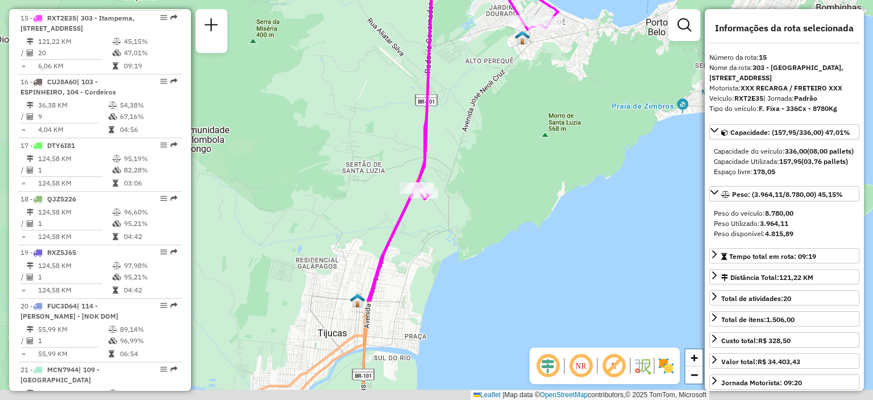
drag, startPoint x: 463, startPoint y: 277, endPoint x: 468, endPoint y: 207, distance: 69.6
click at [468, 207] on div "Janela de atendimento Grade de atendimento Capacidade Transportadoras Veículos …" at bounding box center [436, 200] width 873 height 400
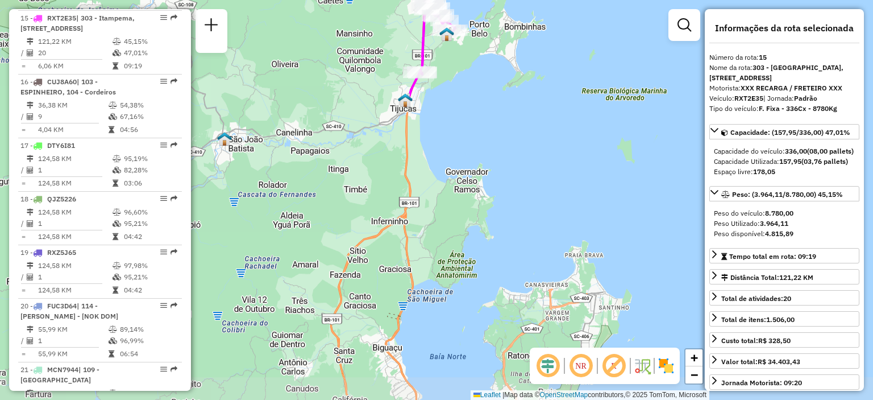
drag, startPoint x: 475, startPoint y: 247, endPoint x: 468, endPoint y: 152, distance: 95.2
click at [468, 152] on div "Janela de atendimento Grade de atendimento Capacidade Transportadoras Veículos …" at bounding box center [436, 200] width 873 height 400
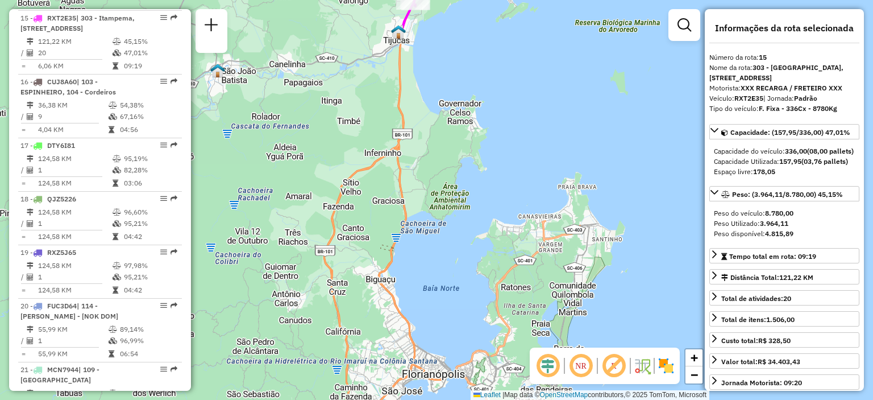
drag, startPoint x: 466, startPoint y: 220, endPoint x: 484, endPoint y: 86, distance: 135.4
click at [484, 86] on div "Janela de atendimento Grade de atendimento Capacidade Transportadoras Veículos …" at bounding box center [436, 200] width 873 height 400
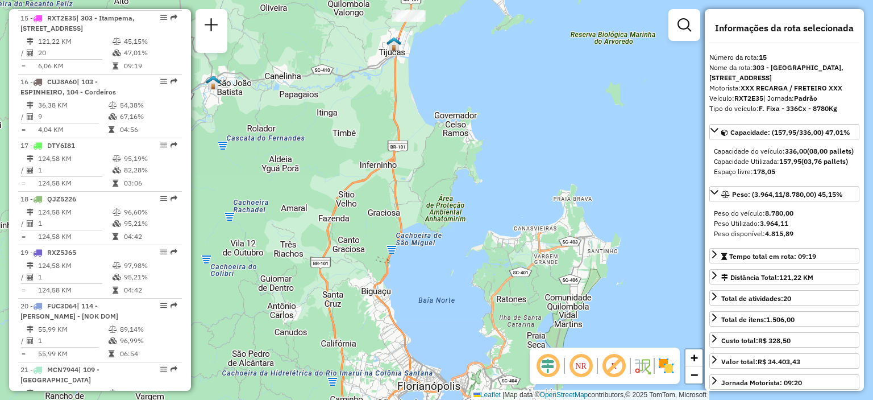
drag, startPoint x: 489, startPoint y: 147, endPoint x: 462, endPoint y: 232, distance: 89.0
click at [462, 232] on div "Janela de atendimento Grade de atendimento Capacidade Transportadoras Veículos …" at bounding box center [436, 200] width 873 height 400
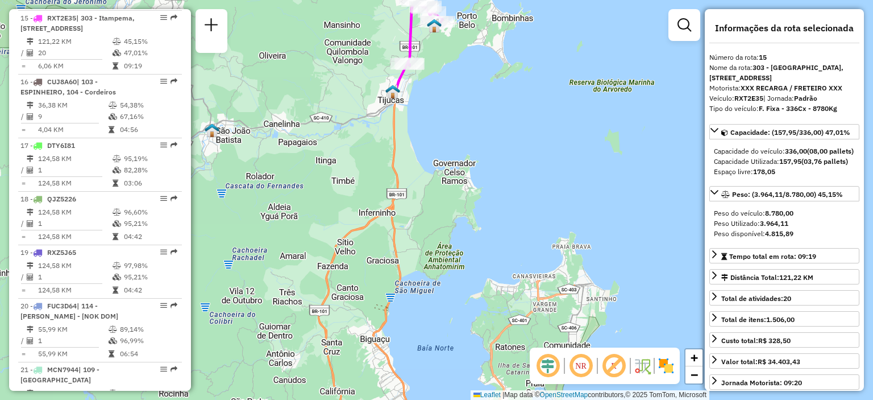
drag, startPoint x: 443, startPoint y: 140, endPoint x: 442, endPoint y: 181, distance: 40.9
click at [442, 181] on div "Janela de atendimento Grade de atendimento Capacidade Transportadoras Veículos …" at bounding box center [436, 200] width 873 height 400
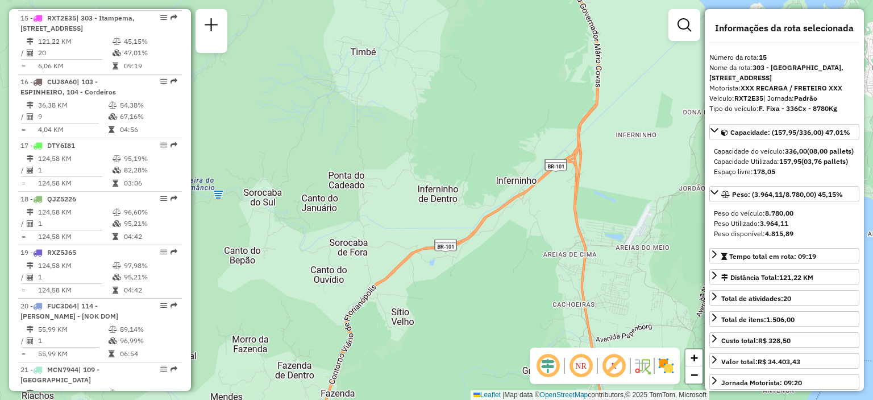
drag, startPoint x: 384, startPoint y: 217, endPoint x: 539, endPoint y: 204, distance: 155.1
click at [539, 204] on div "Janela de atendimento Grade de atendimento Capacidade Transportadoras Veículos …" at bounding box center [436, 200] width 873 height 400
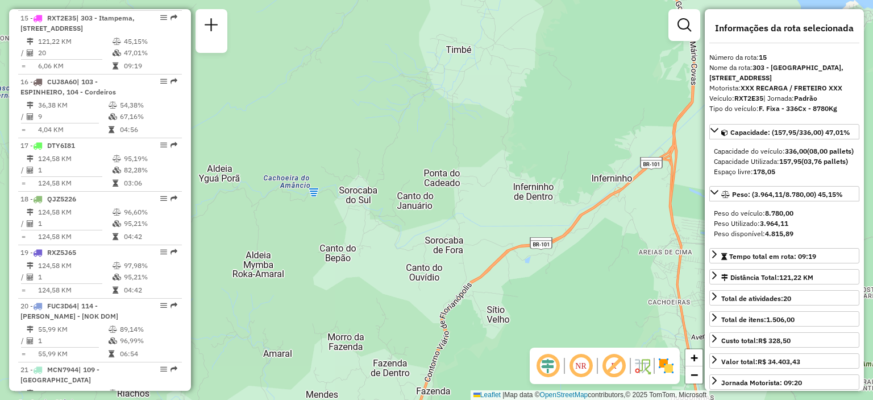
drag, startPoint x: 392, startPoint y: 168, endPoint x: 487, endPoint y: 165, distance: 95.5
click at [487, 165] on div "Janela de atendimento Grade de atendimento Capacidade Transportadoras Veículos …" at bounding box center [436, 200] width 873 height 400
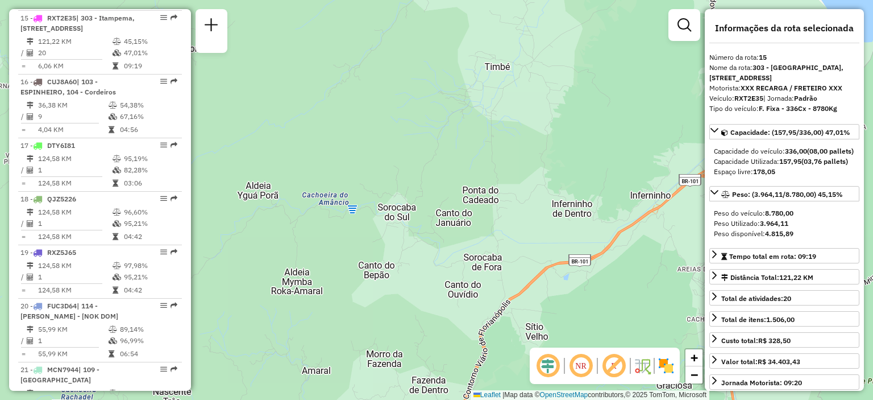
drag, startPoint x: 375, startPoint y: 168, endPoint x: 409, endPoint y: 179, distance: 36.0
click at [409, 179] on div "Janela de atendimento Grade de atendimento Capacidade Transportadoras Veículos …" at bounding box center [436, 200] width 873 height 400
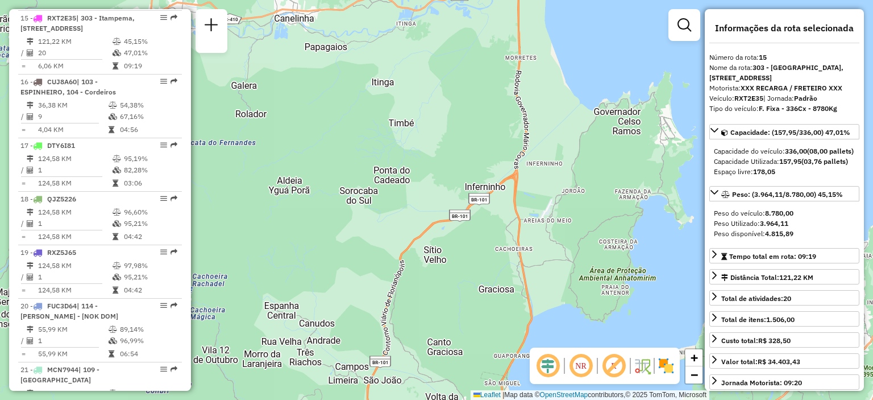
drag, startPoint x: 612, startPoint y: 236, endPoint x: 562, endPoint y: 235, distance: 50.0
click at [562, 235] on div "Janela de atendimento Grade de atendimento Capacidade Transportadoras Veículos …" at bounding box center [436, 200] width 873 height 400
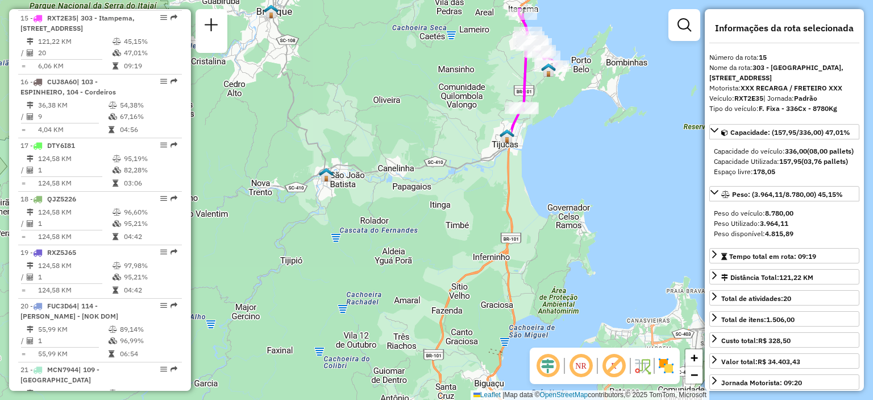
drag, startPoint x: 580, startPoint y: 169, endPoint x: 551, endPoint y: 217, distance: 55.6
click at [551, 217] on div "Janela de atendimento Grade de atendimento Capacidade Transportadoras Veículos …" at bounding box center [436, 200] width 873 height 400
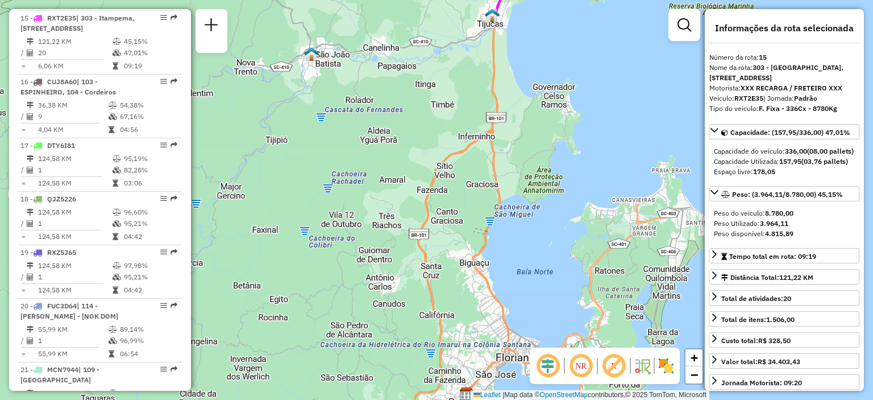
drag, startPoint x: 556, startPoint y: 231, endPoint x: 541, endPoint y: 111, distance: 121.4
click at [541, 111] on div "Janela de atendimento Grade de atendimento Capacidade Transportadoras Veículos …" at bounding box center [436, 200] width 873 height 400
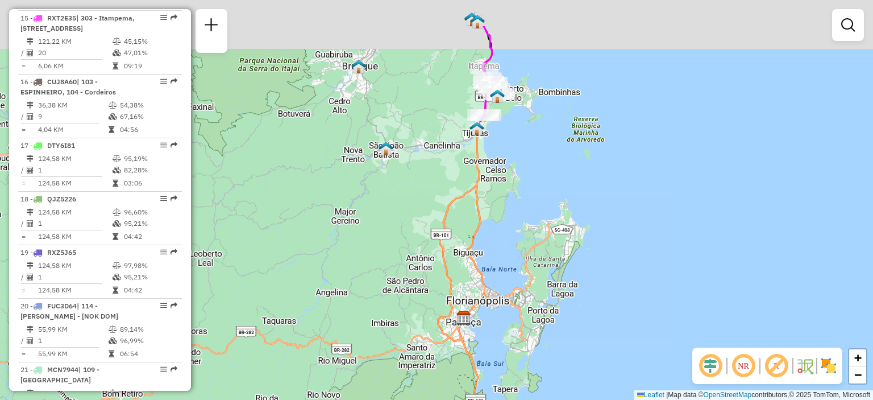
drag, startPoint x: 492, startPoint y: 129, endPoint x: 478, endPoint y: 164, distance: 37.3
click at [478, 164] on div "Janela de atendimento Grade de atendimento Capacidade Transportadoras Veículos …" at bounding box center [436, 200] width 873 height 400
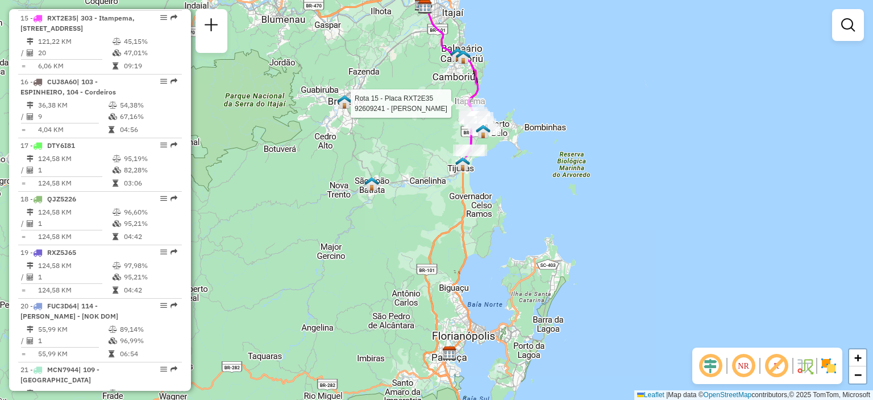
select select "**********"
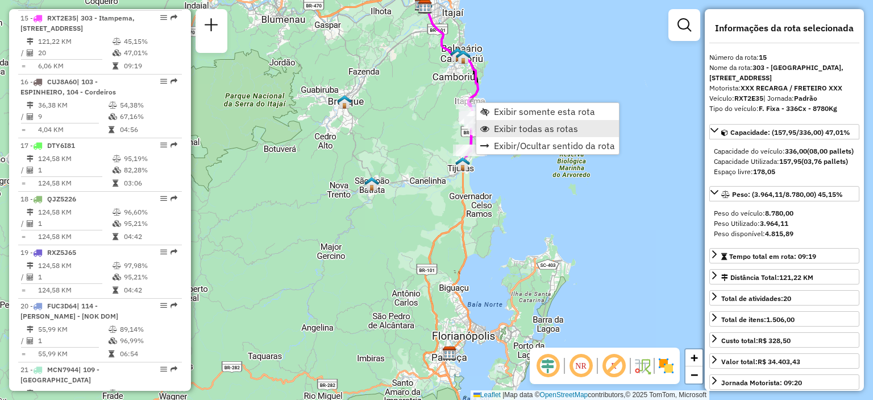
click at [557, 127] on span "Exibir todas as rotas" at bounding box center [536, 128] width 84 height 9
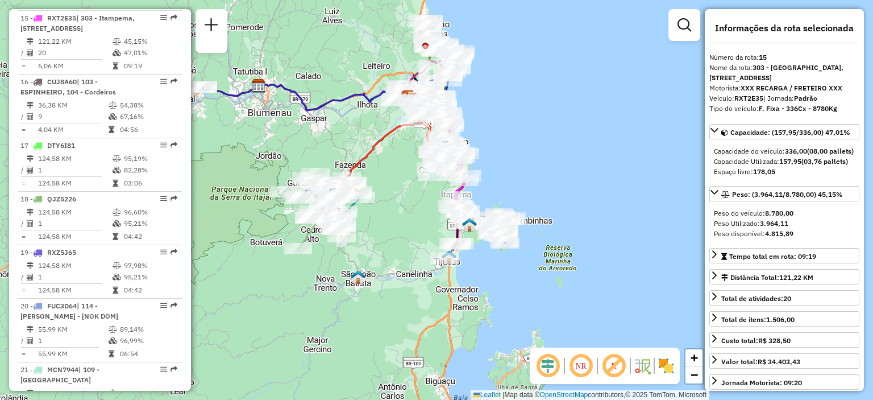
drag, startPoint x: 416, startPoint y: 113, endPoint x: 400, endPoint y: 209, distance: 97.4
click at [401, 209] on div "Janela de atendimento Grade de atendimento Capacidade Transportadoras Veículos …" at bounding box center [436, 200] width 873 height 400
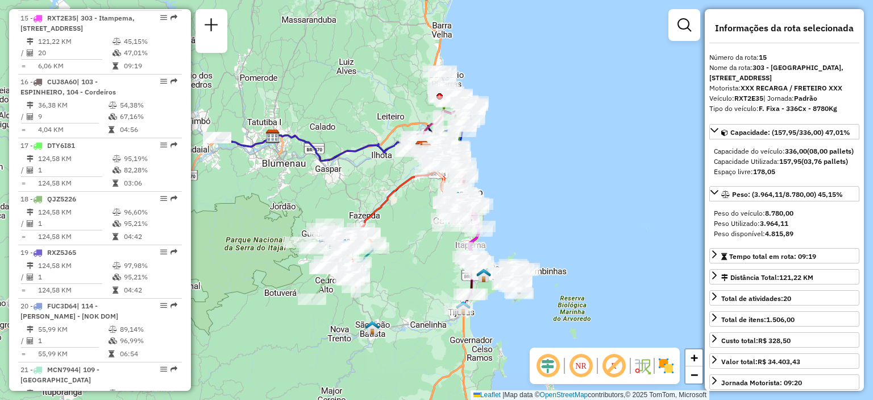
drag, startPoint x: 343, startPoint y: 65, endPoint x: 331, endPoint y: 132, distance: 68.2
click at [331, 132] on div "Janela de atendimento Grade de atendimento Capacidade Transportadoras Veículos …" at bounding box center [436, 200] width 873 height 400
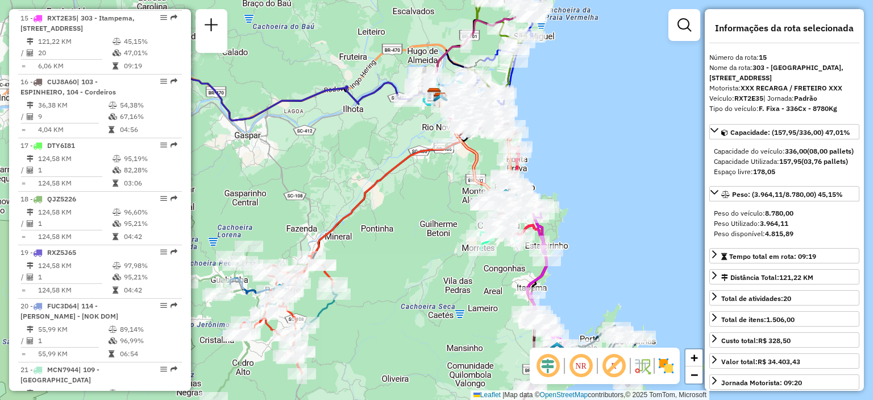
drag, startPoint x: 419, startPoint y: 240, endPoint x: 430, endPoint y: 231, distance: 14.1
click at [430, 231] on div "Janela de atendimento Grade de atendimento Capacidade Transportadoras Veículos …" at bounding box center [436, 200] width 873 height 400
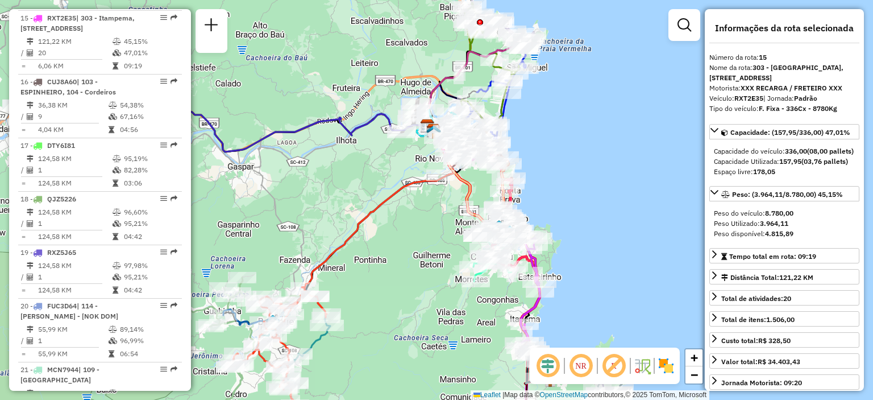
drag, startPoint x: 396, startPoint y: 268, endPoint x: 371, endPoint y: 288, distance: 32.3
click at [371, 290] on div "Janela de atendimento Grade de atendimento Capacidade Transportadoras Veículos …" at bounding box center [436, 200] width 873 height 400
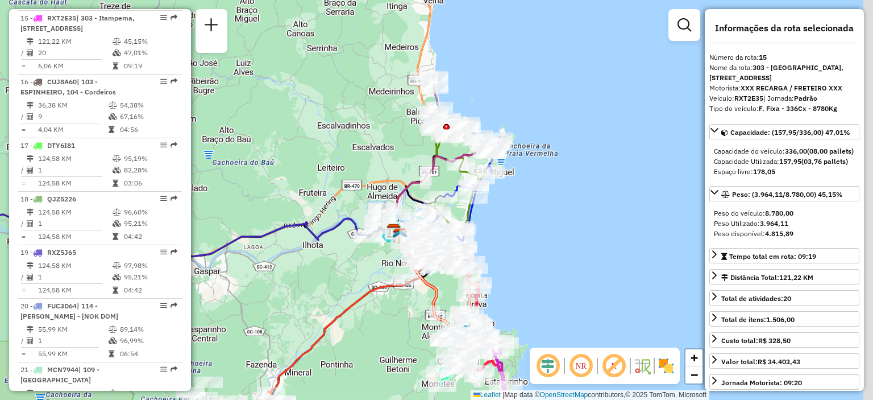
drag, startPoint x: 518, startPoint y: 159, endPoint x: 492, endPoint y: 256, distance: 101.2
click at [492, 256] on div "Janela de atendimento Grade de atendimento Capacidade Transportadoras Veículos …" at bounding box center [436, 200] width 873 height 400
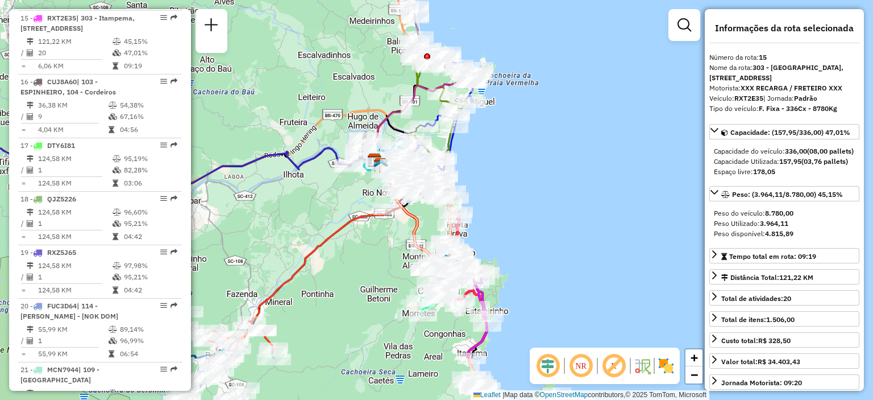
drag, startPoint x: 508, startPoint y: 272, endPoint x: 505, endPoint y: 161, distance: 111.5
click at [505, 161] on div "Janela de atendimento Grade de atendimento Capacidade Transportadoras Veículos …" at bounding box center [436, 200] width 873 height 400
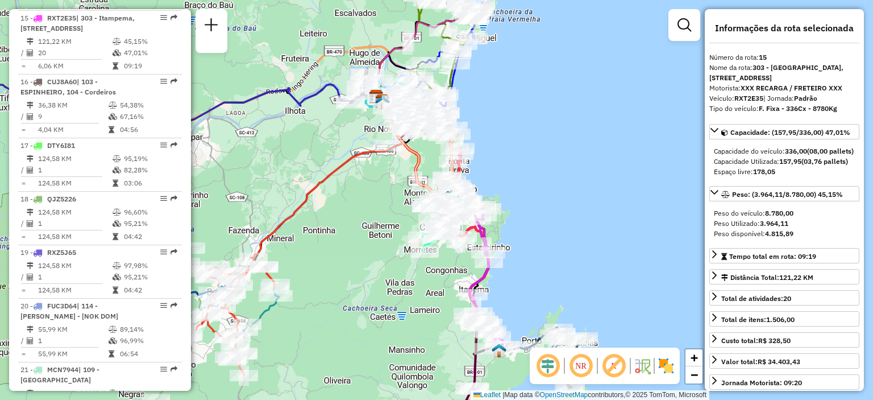
drag, startPoint x: 507, startPoint y: 225, endPoint x: 517, endPoint y: 136, distance: 89.3
click at [517, 136] on div "Janela de atendimento Grade de atendimento Capacidade Transportadoras Veículos …" at bounding box center [436, 200] width 873 height 400
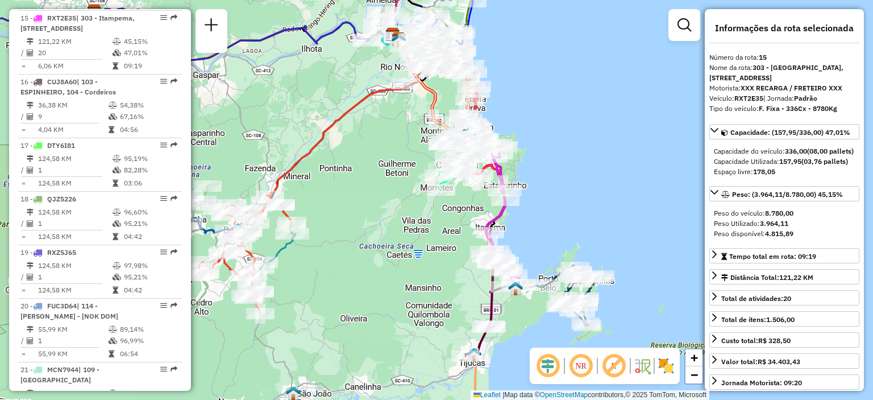
drag, startPoint x: 423, startPoint y: 231, endPoint x: 421, endPoint y: 225, distance: 7.2
click at [421, 225] on div "Janela de atendimento Grade de atendimento Capacidade Transportadoras Veículos …" at bounding box center [436, 200] width 873 height 400
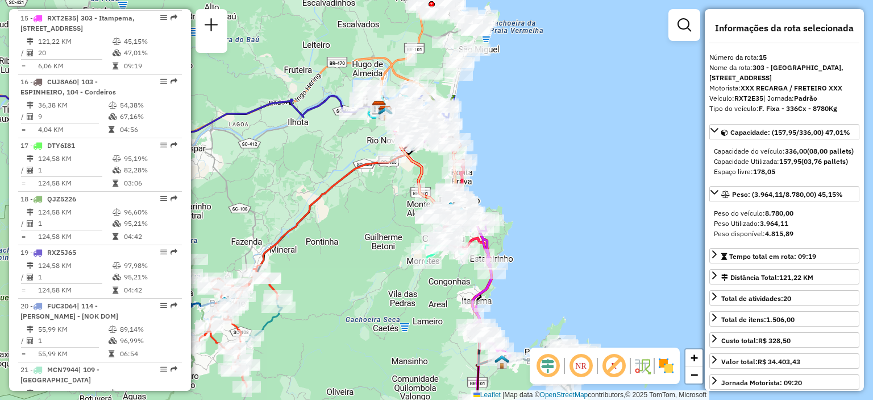
drag, startPoint x: 558, startPoint y: 118, endPoint x: 542, endPoint y: 258, distance: 140.2
click at [546, 263] on div "Janela de atendimento Grade de atendimento Capacidade Transportadoras Veículos …" at bounding box center [436, 200] width 873 height 400
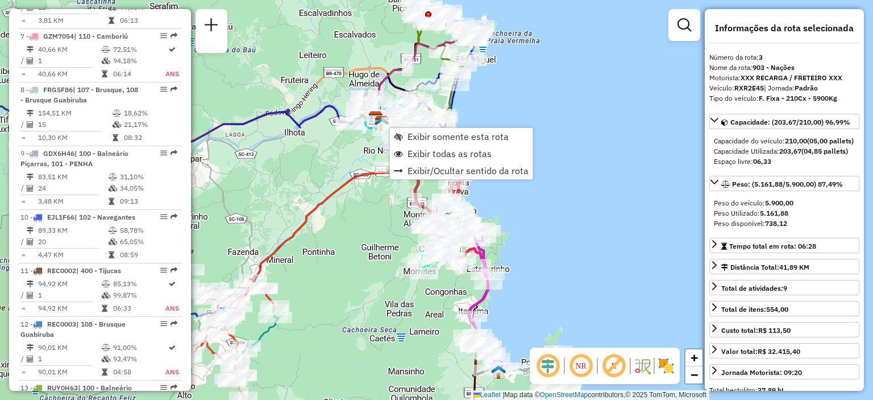
scroll to position [593, 0]
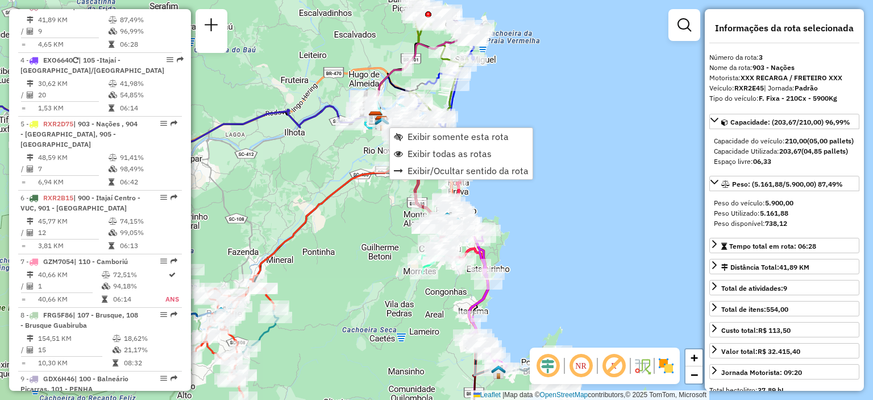
click at [362, 150] on div "Rota 4 - Placa EXO6640 92618464 - CONVENIENC [PERSON_NAME] 3 - Placa RXR2E45 92…" at bounding box center [436, 200] width 873 height 400
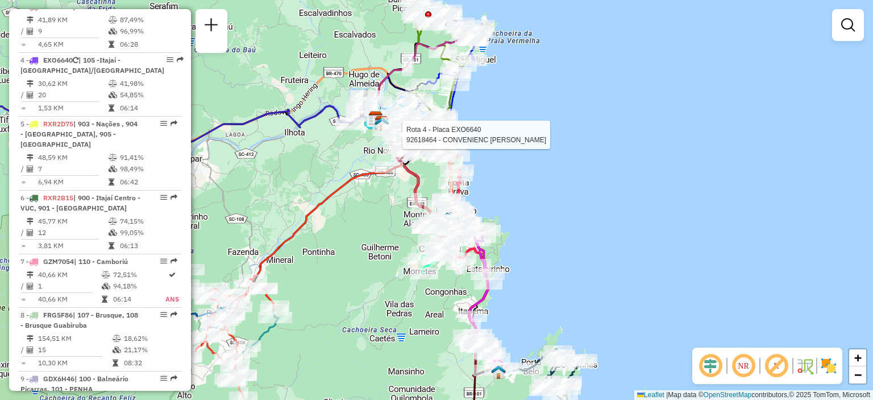
select select "**********"
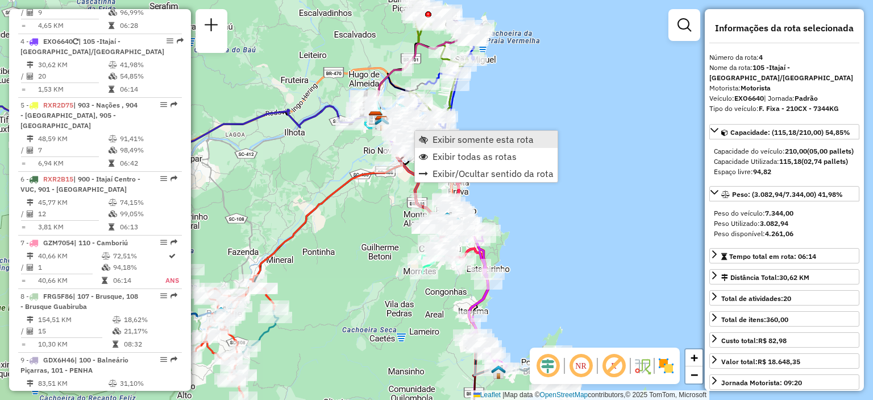
scroll to position [646, 0]
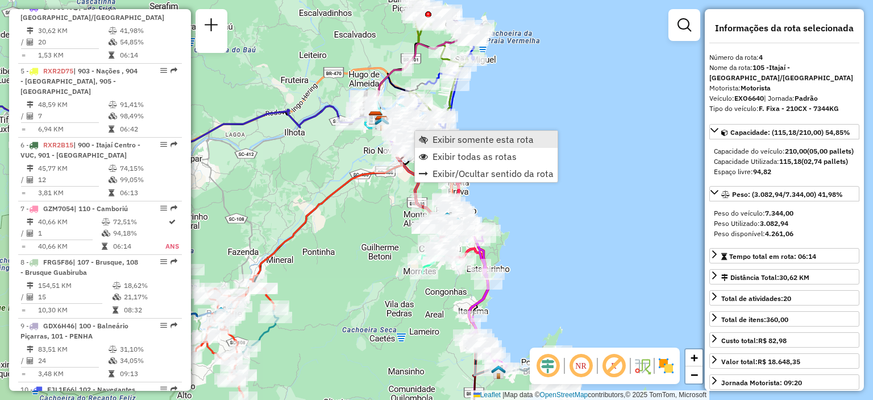
click at [455, 139] on span "Exibir somente esta rota" at bounding box center [483, 139] width 101 height 9
